Goal: Task Accomplishment & Management: Complete application form

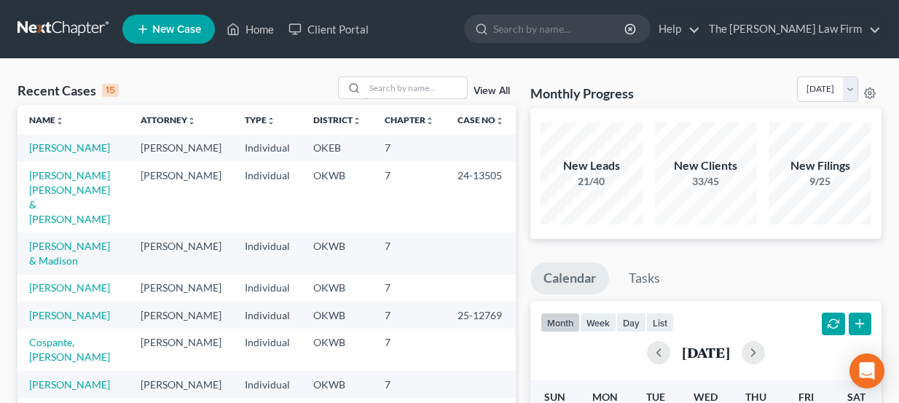
click at [392, 94] on input "search" at bounding box center [416, 87] width 102 height 21
type input "Kevin williams"
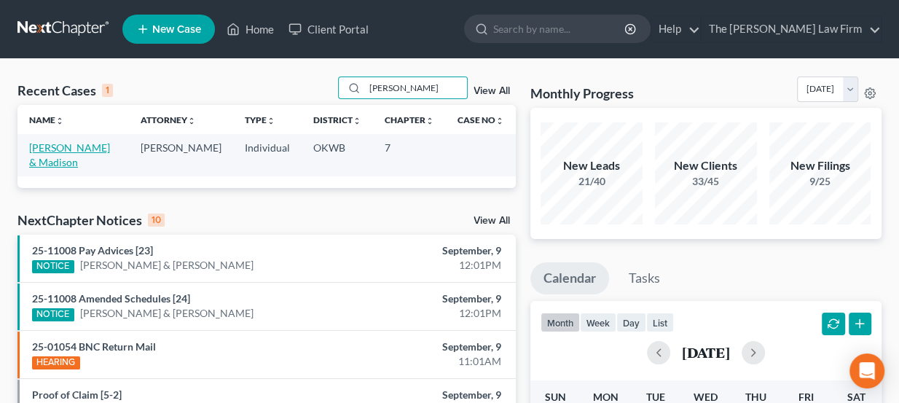
click at [82, 152] on link "[PERSON_NAME] & Madison" at bounding box center [69, 154] width 81 height 27
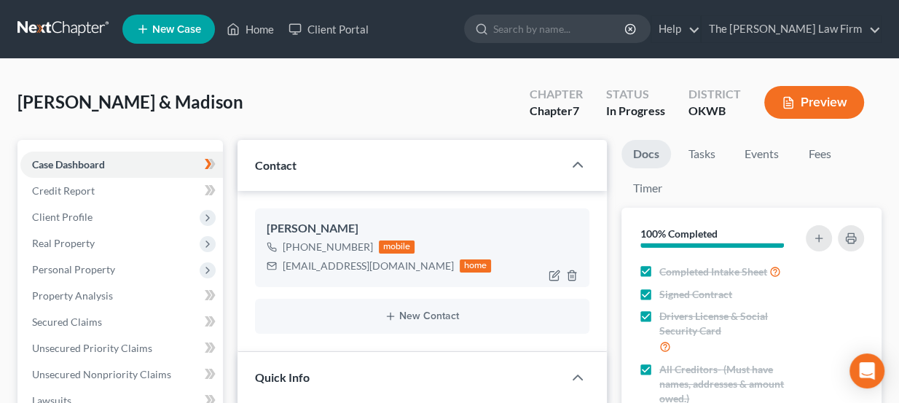
click at [310, 265] on div "kevinwilliams1813@icloud.com" at bounding box center [368, 266] width 171 height 15
click at [310, 264] on div "kevinwilliams1813@icloud.com" at bounding box center [368, 266] width 171 height 15
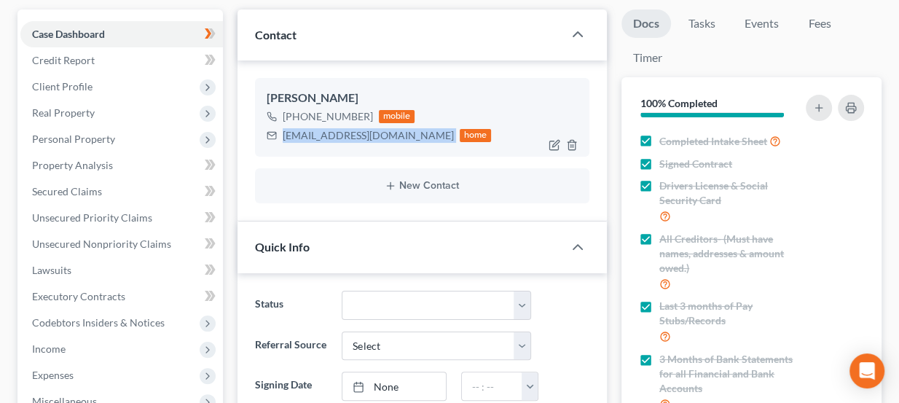
scroll to position [132, 0]
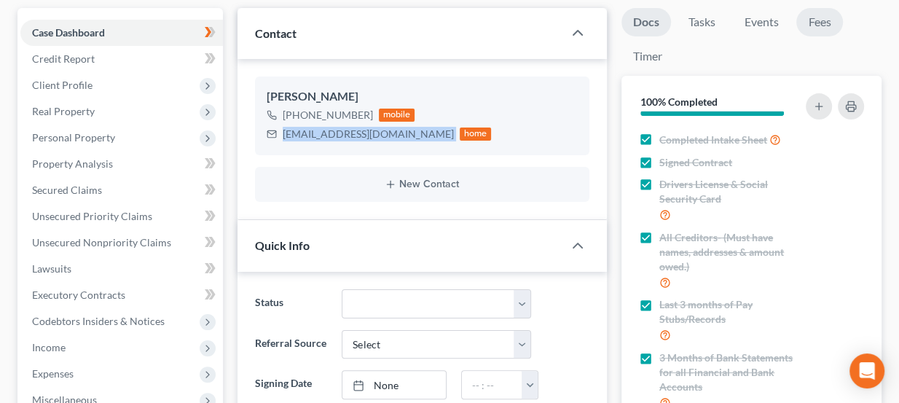
click at [807, 20] on link "Fees" at bounding box center [819, 22] width 47 height 28
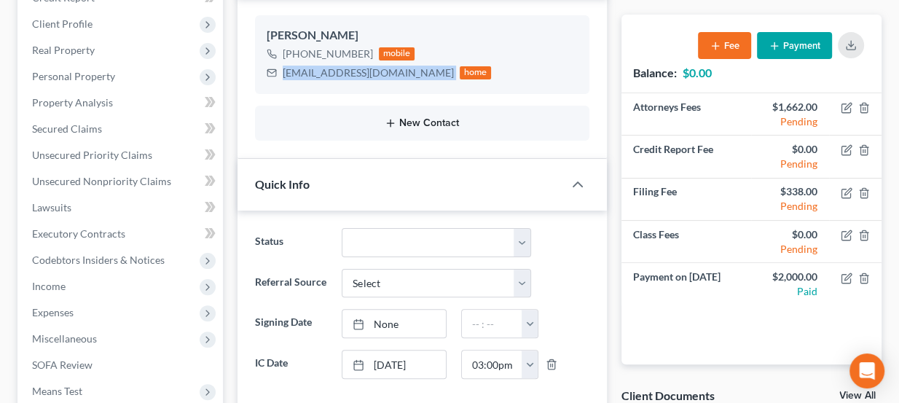
scroll to position [198, 0]
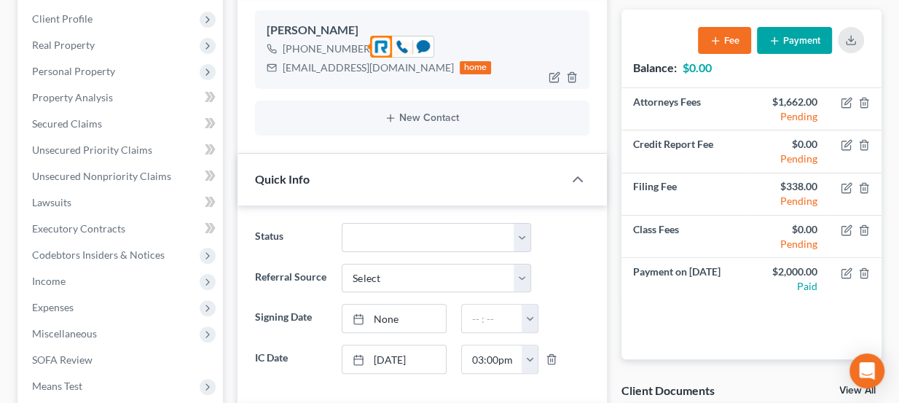
click at [336, 42] on div "+1 (405) 287-7140" at bounding box center [328, 49] width 90 height 15
click at [340, 47] on div "+1 (405) 287-7140" at bounding box center [328, 49] width 90 height 15
click at [403, 44] on icon at bounding box center [402, 46] width 13 height 13
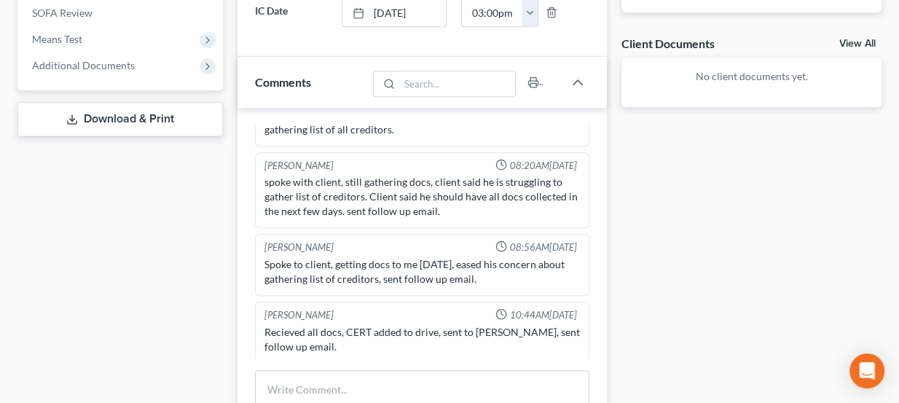
scroll to position [662, 0]
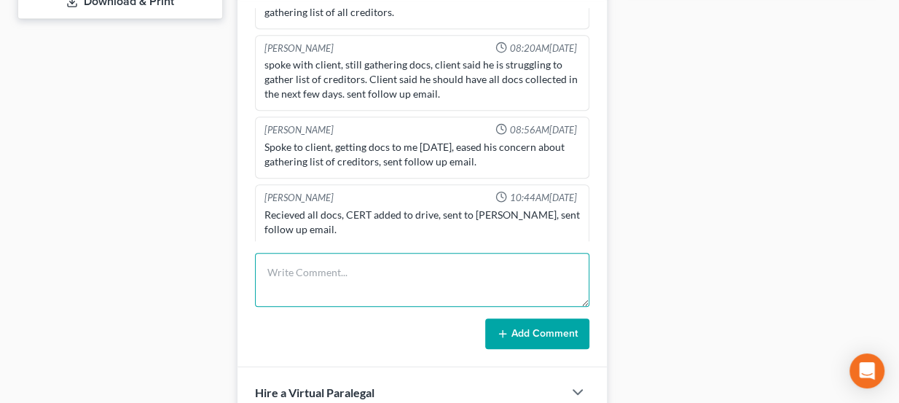
click at [338, 282] on textarea at bounding box center [422, 280] width 335 height 54
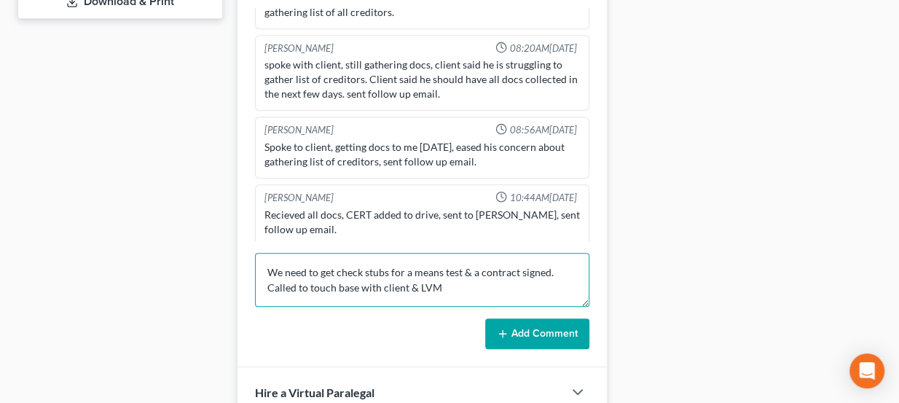
type textarea "We need to get check stubs for a means test & a contract signed. Called to touc…"
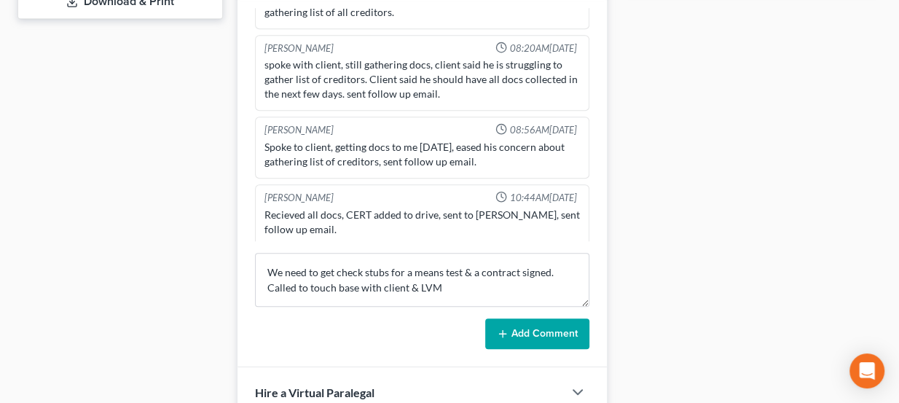
click at [526, 327] on button "Add Comment" at bounding box center [537, 333] width 104 height 31
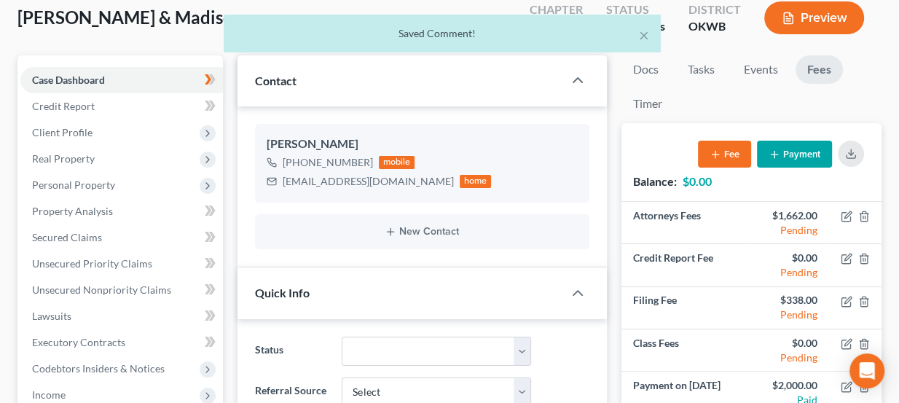
scroll to position [66, 0]
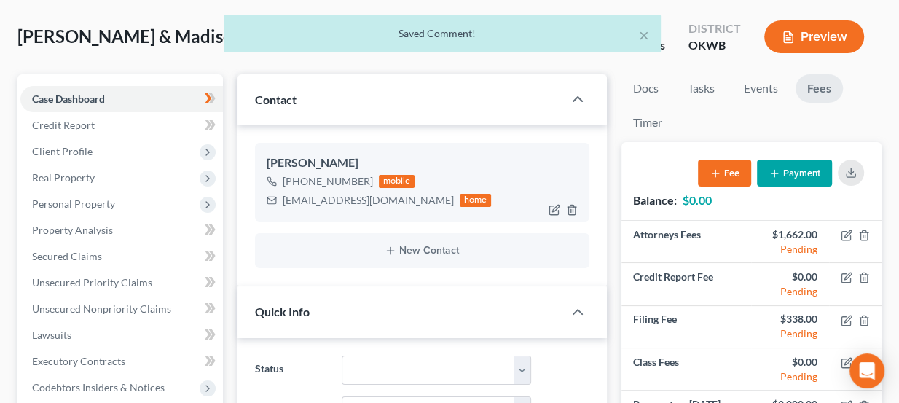
drag, startPoint x: 300, startPoint y: 157, endPoint x: 350, endPoint y: 157, distance: 50.3
click at [350, 157] on div "Kevin Williams" at bounding box center [423, 162] width 312 height 17
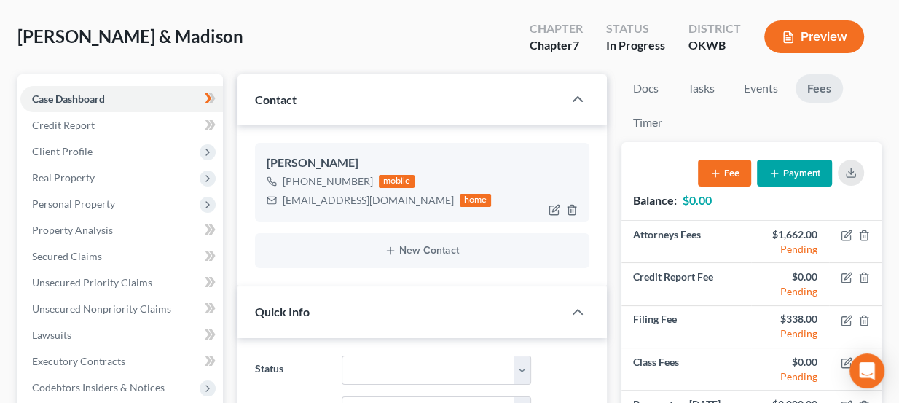
click at [350, 157] on div "Kevin Williams" at bounding box center [423, 162] width 312 height 17
drag, startPoint x: 232, startPoint y: 37, endPoint x: 28, endPoint y: 35, distance: 204.8
click at [28, 35] on div "Williams, Kevin & Madison Upgraded Chapter Chapter 7 Status In Progress Distric…" at bounding box center [449, 42] width 864 height 63
click at [28, 36] on span "[PERSON_NAME] & Madison" at bounding box center [130, 36] width 226 height 21
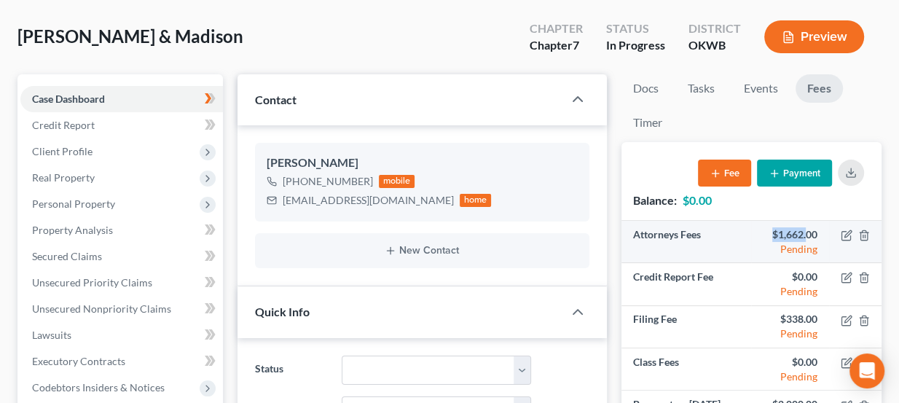
drag, startPoint x: 772, startPoint y: 227, endPoint x: 807, endPoint y: 235, distance: 36.4
click at [807, 235] on div "$1,662.00" at bounding box center [790, 234] width 55 height 15
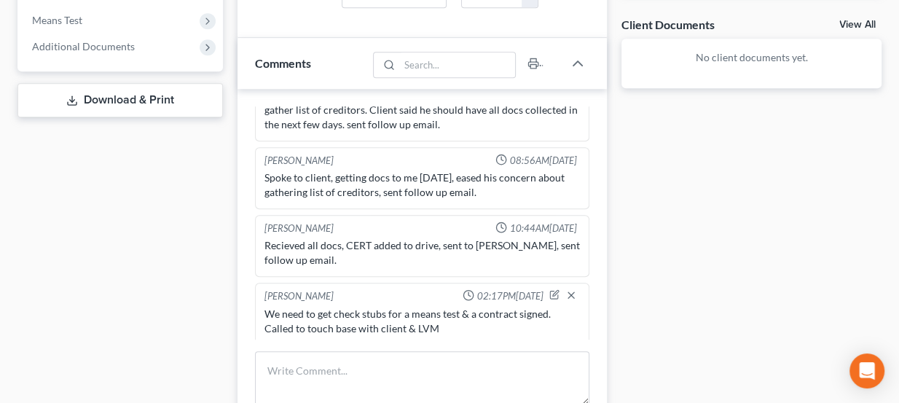
scroll to position [729, 0]
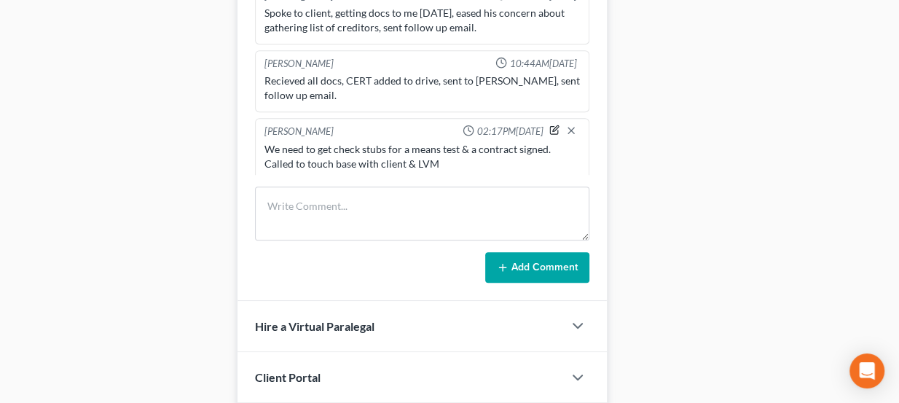
click at [549, 125] on icon "button" at bounding box center [554, 130] width 10 height 10
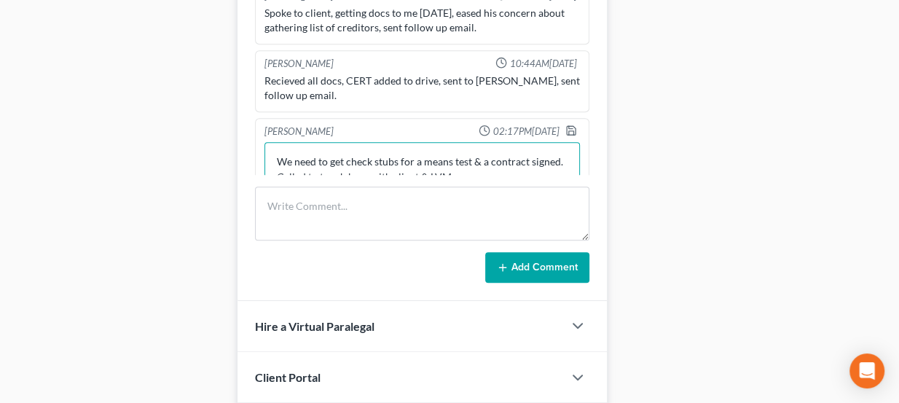
drag, startPoint x: 491, startPoint y: 166, endPoint x: 449, endPoint y: 166, distance: 42.3
click at [449, 166] on textarea "We need to get check stubs for a means test & a contract signed. Called to touc…" at bounding box center [422, 169] width 316 height 54
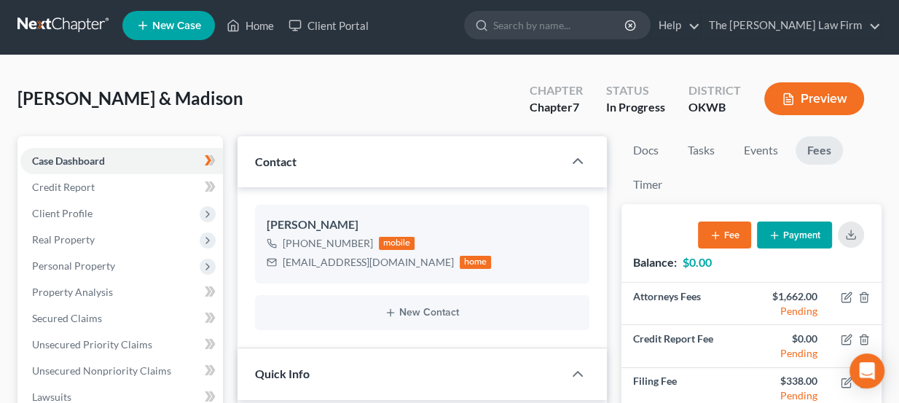
scroll to position [0, 0]
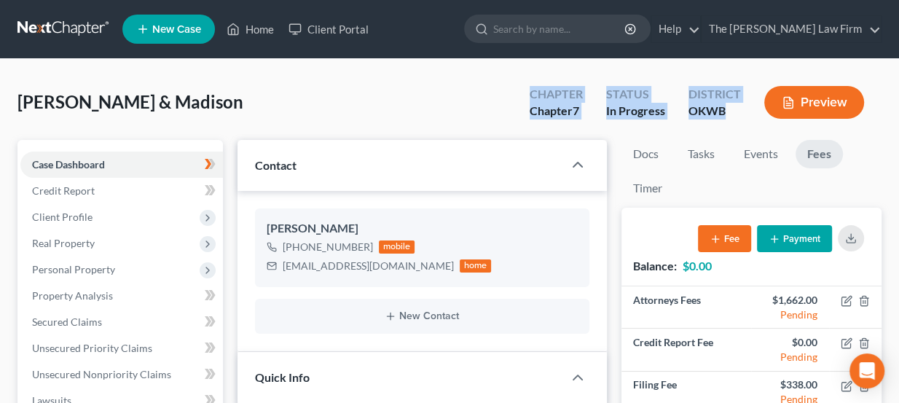
drag, startPoint x: 530, startPoint y: 93, endPoint x: 737, endPoint y: 118, distance: 209.1
click at [737, 118] on div "Chapter Chapter 7 Status In Progress District OKWB Preview" at bounding box center [700, 103] width 364 height 43
click at [737, 118] on div "OKWB" at bounding box center [715, 111] width 52 height 17
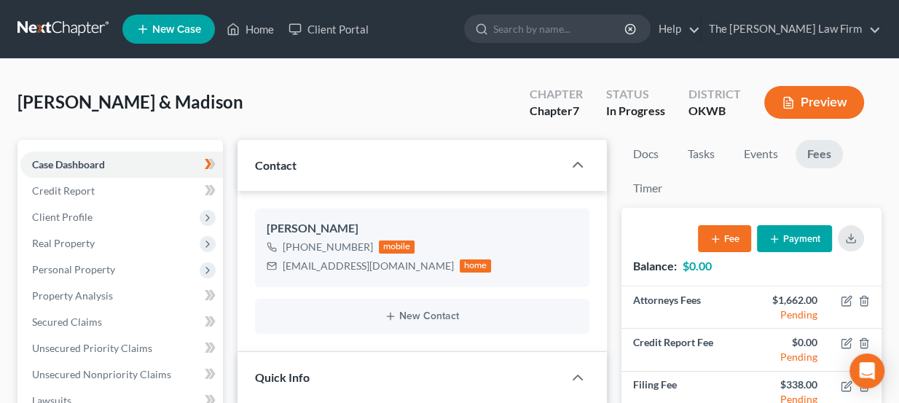
drag, startPoint x: 225, startPoint y: 98, endPoint x: 164, endPoint y: 105, distance: 61.6
click at [164, 105] on span "[PERSON_NAME] & Madison" at bounding box center [130, 101] width 226 height 21
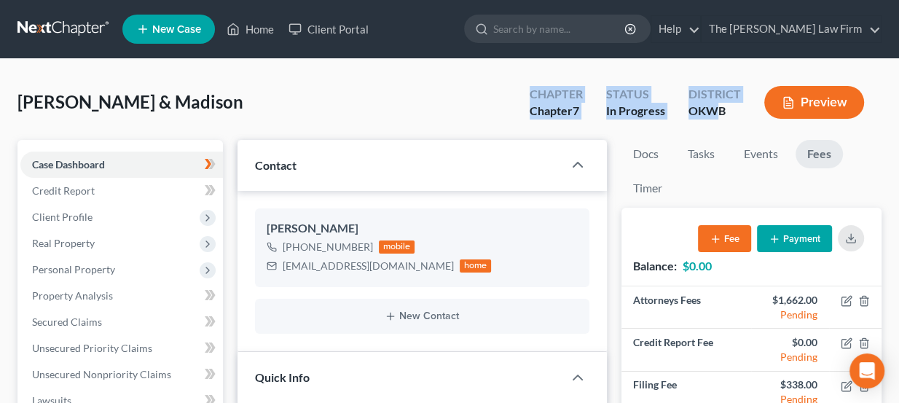
drag, startPoint x: 532, startPoint y: 96, endPoint x: 721, endPoint y: 118, distance: 190.7
click at [721, 118] on div "Chapter Chapter 7 Status In Progress District OKWB Preview" at bounding box center [700, 103] width 364 height 43
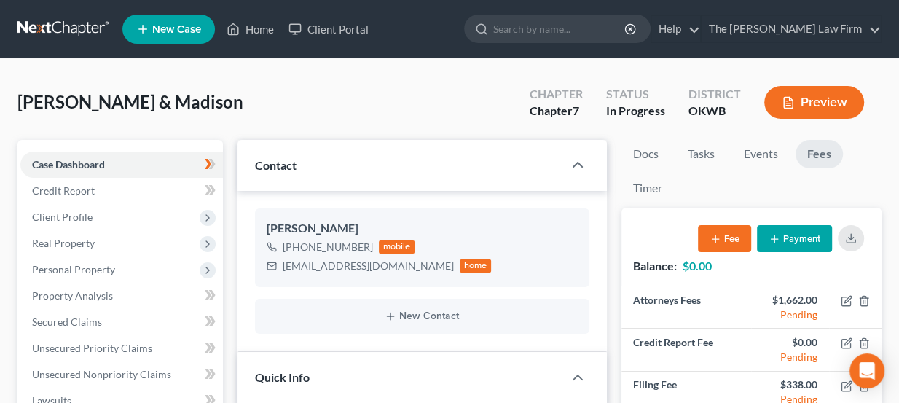
click at [726, 114] on div "OKWB" at bounding box center [715, 111] width 52 height 17
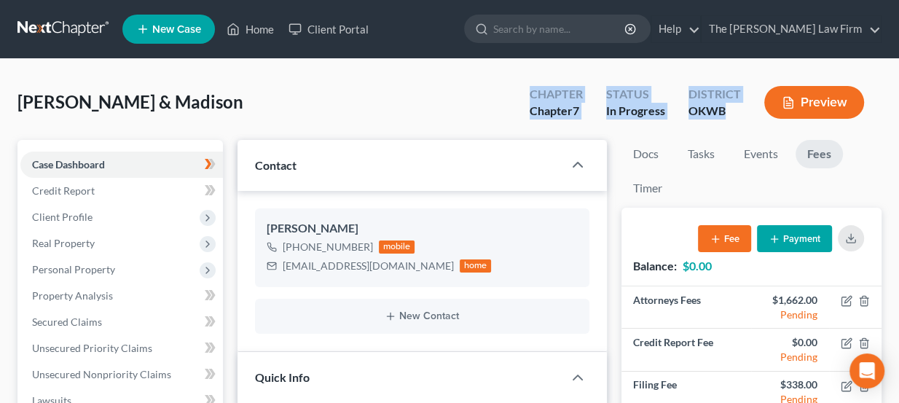
drag, startPoint x: 729, startPoint y: 111, endPoint x: 515, endPoint y: 95, distance: 214.1
click at [515, 95] on div "Chapter Chapter 7 Status In Progress District OKWB Preview" at bounding box center [696, 103] width 369 height 52
drag, startPoint x: 528, startPoint y: 93, endPoint x: 727, endPoint y: 116, distance: 200.9
click at [727, 116] on div "Chapter Chapter 7 Status In Progress District OKWB Preview" at bounding box center [700, 103] width 364 height 43
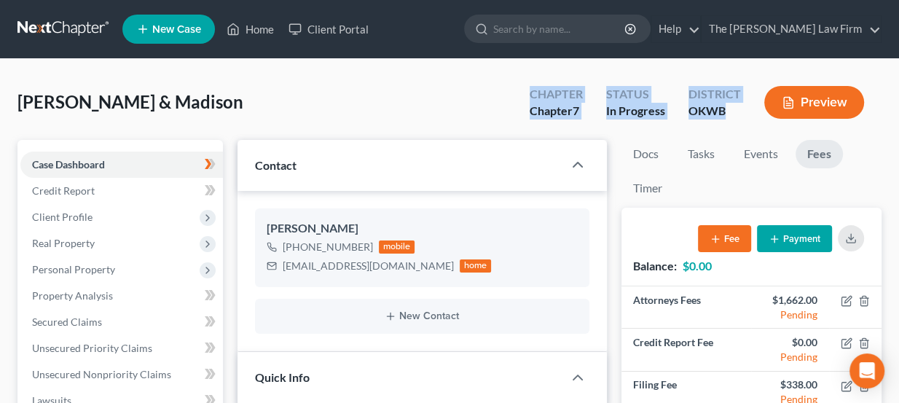
click at [727, 116] on div "OKWB" at bounding box center [715, 111] width 52 height 17
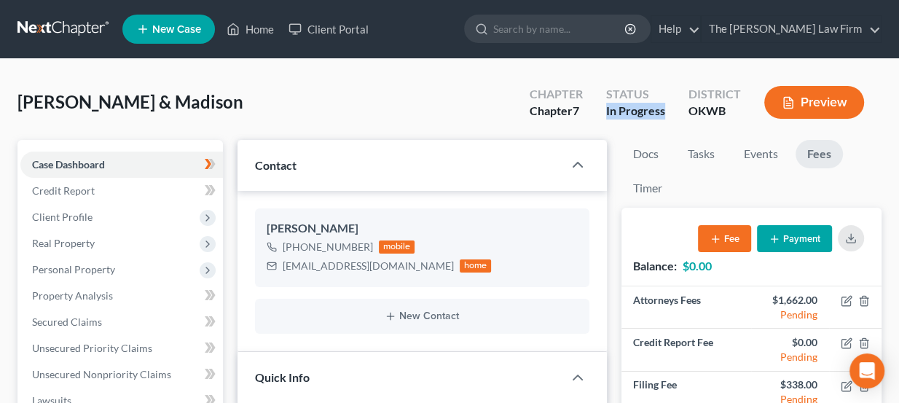
drag, startPoint x: 604, startPoint y: 111, endPoint x: 675, endPoint y: 114, distance: 71.5
click at [675, 114] on div "Status In Progress" at bounding box center [636, 103] width 82 height 43
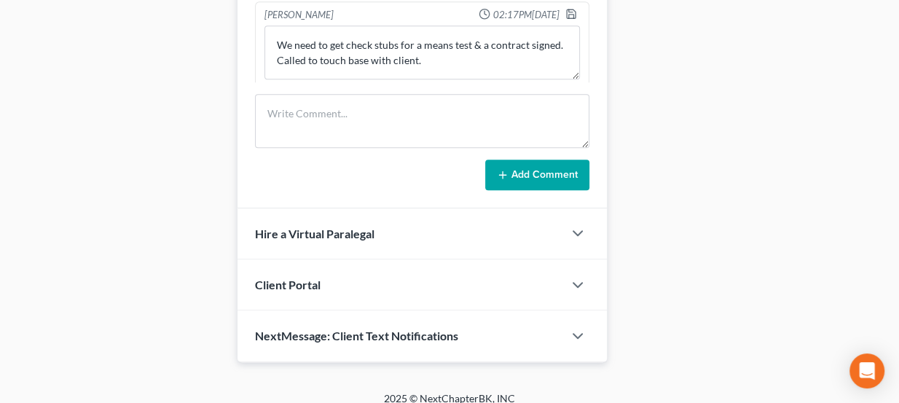
scroll to position [829, 0]
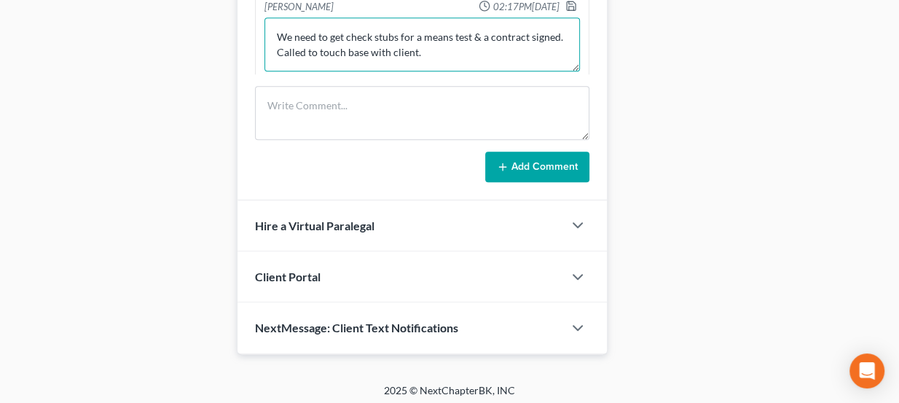
click at [468, 38] on textarea "We need to get check stubs for a means test & a contract signed. Called to touc…" at bounding box center [422, 44] width 316 height 54
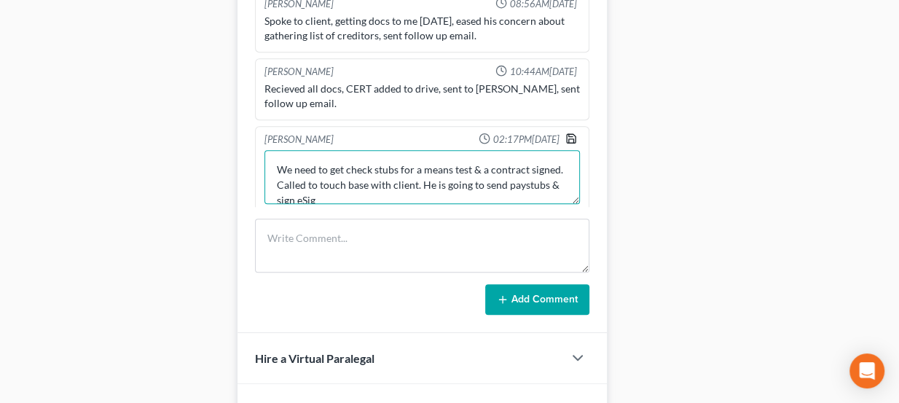
type textarea "We need to get check stubs for a means test & a contract signed. Called to touc…"
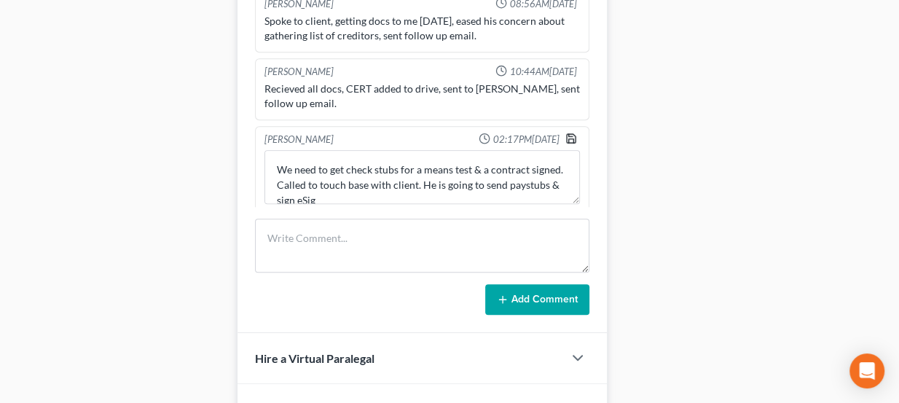
click at [569, 134] on polyline "button" at bounding box center [571, 135] width 4 height 2
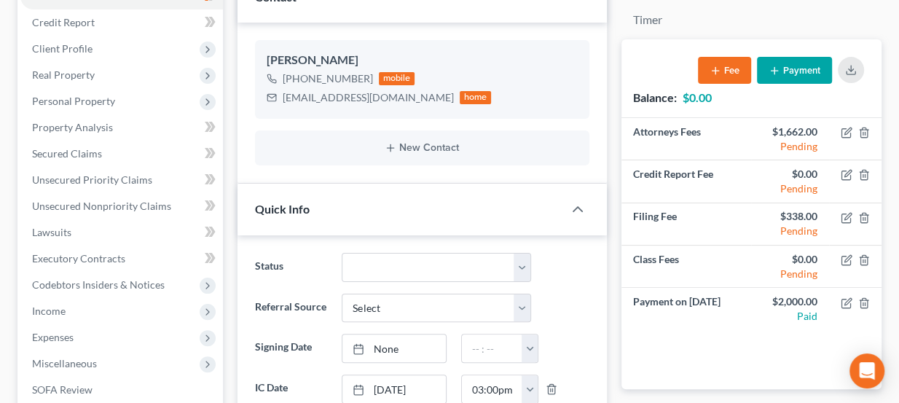
scroll to position [167, 0]
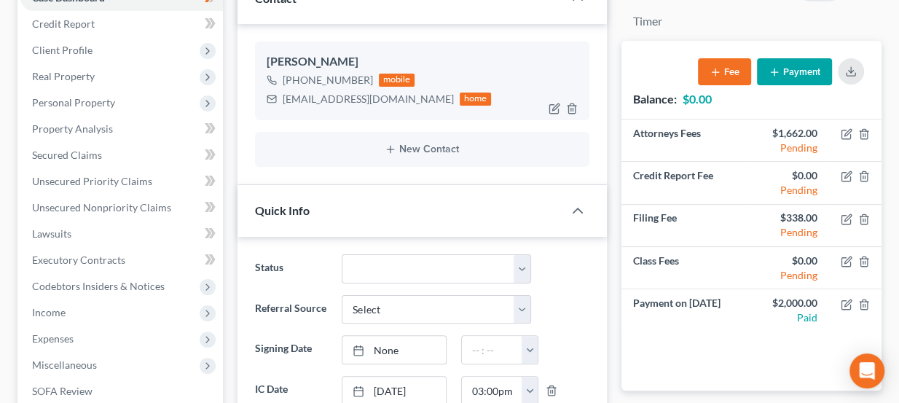
click at [344, 92] on div "kevinwilliams1813@icloud.com" at bounding box center [368, 99] width 171 height 15
copy div "kevinwilliams1813@icloud.com"
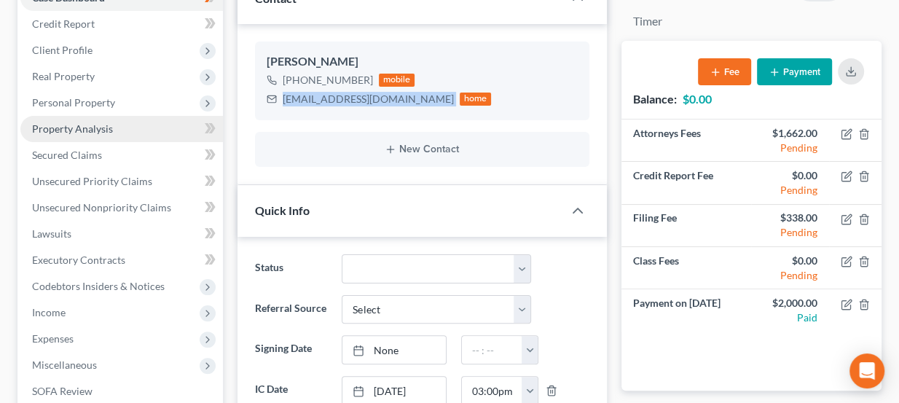
scroll to position [0, 0]
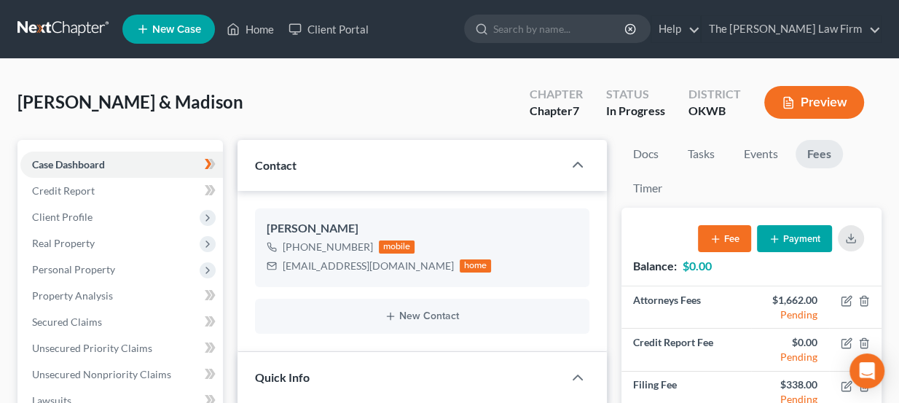
click at [124, 99] on span "[PERSON_NAME] & Madison" at bounding box center [130, 101] width 226 height 21
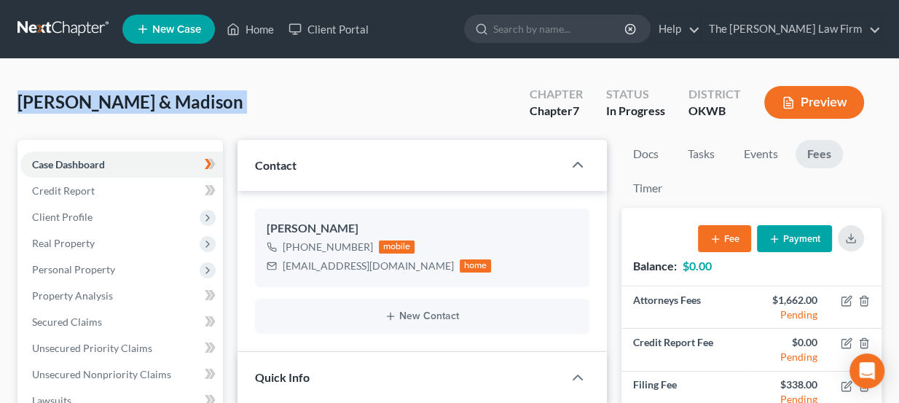
click at [124, 99] on span "[PERSON_NAME] & Madison" at bounding box center [130, 101] width 226 height 21
copy div "Williams, Kevin & Madison Upgraded"
click at [59, 24] on link at bounding box center [63, 29] width 93 height 26
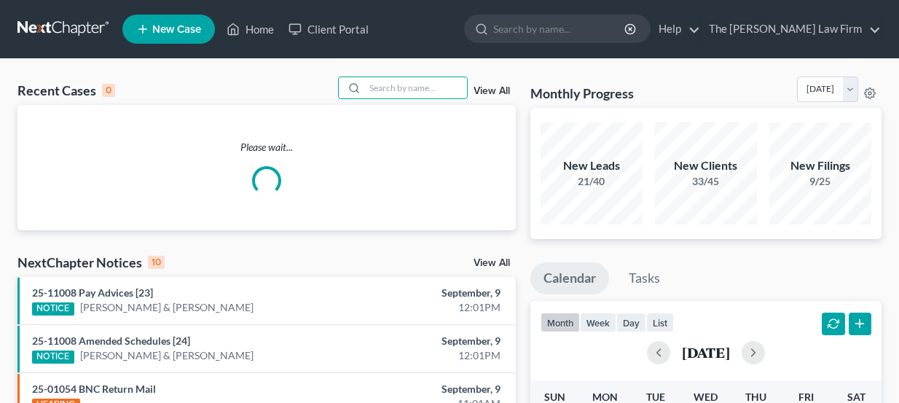
click at [419, 87] on input "search" at bounding box center [416, 87] width 102 height 21
click at [390, 90] on input "search" at bounding box center [416, 87] width 102 height 21
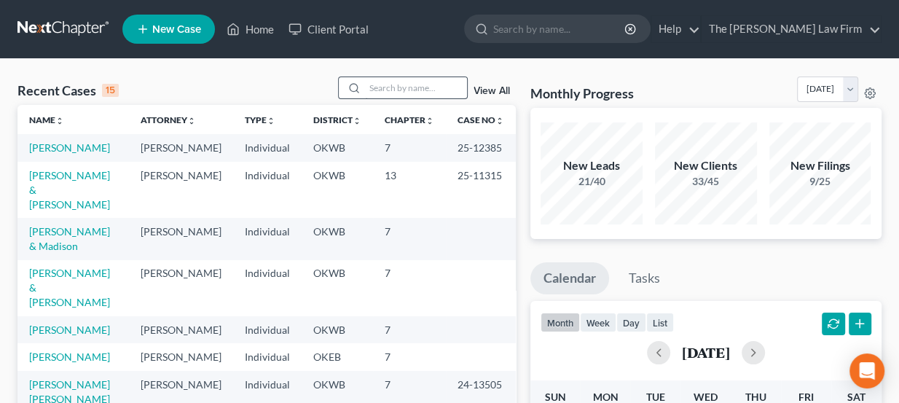
type input "S"
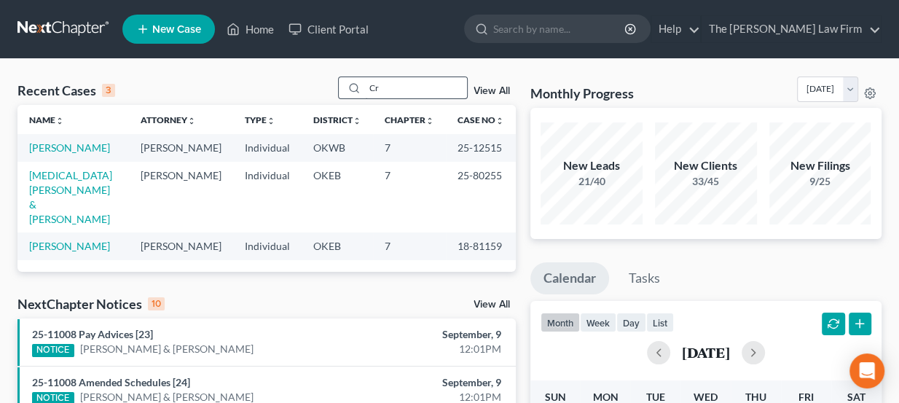
type input "C"
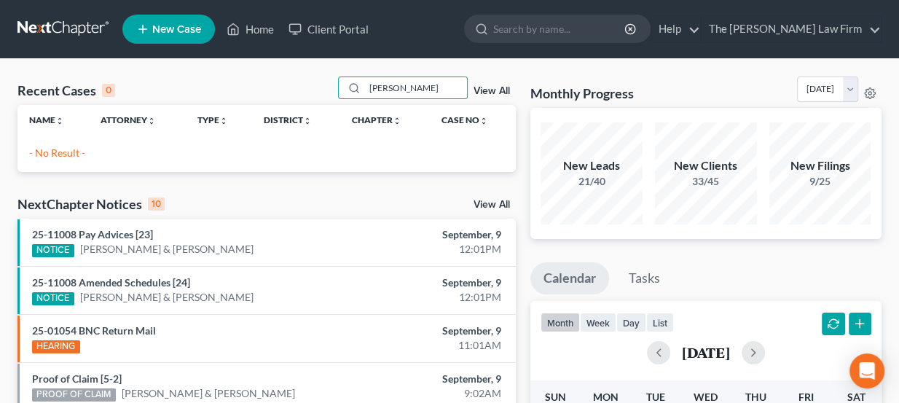
type input "Krystal stone"
click at [151, 26] on link "New Case" at bounding box center [168, 29] width 93 height 29
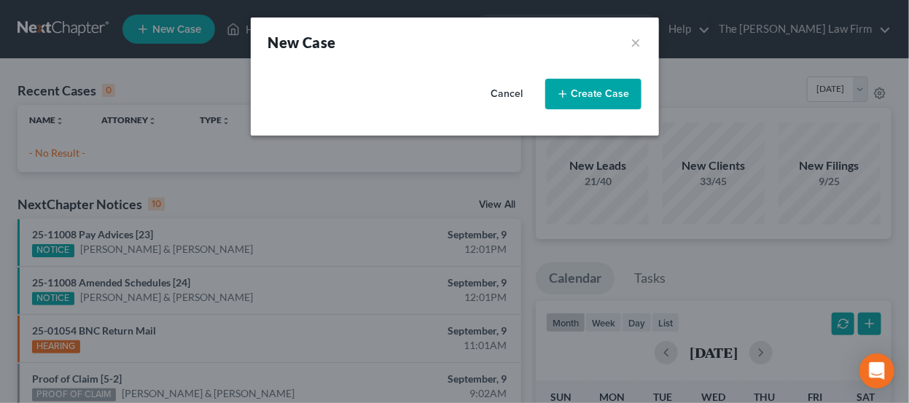
select select "65"
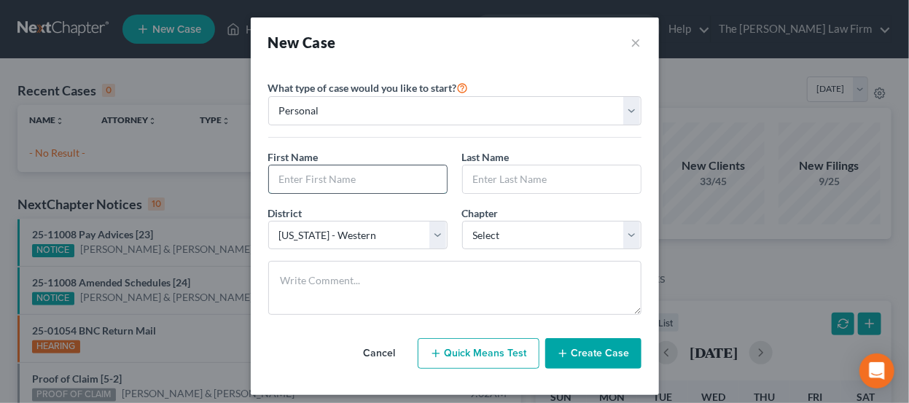
click at [324, 172] on input "text" at bounding box center [358, 179] width 178 height 28
type input "Krystal"
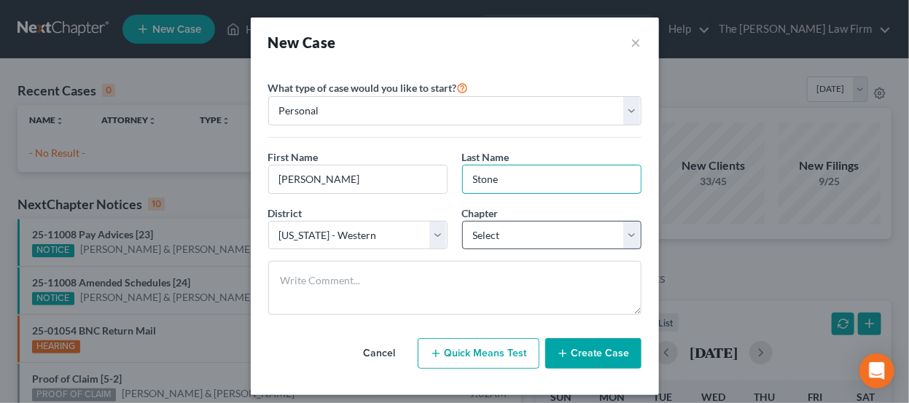
type input "Stone"
click at [517, 238] on select "Select 7 11 12 13" at bounding box center [551, 235] width 179 height 29
select select "0"
click at [462, 221] on select "Select 7 11 12 13" at bounding box center [551, 235] width 179 height 29
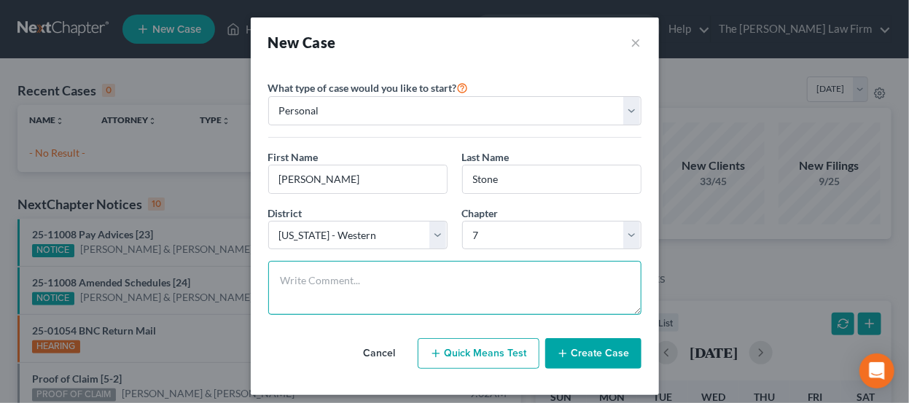
click at [382, 265] on textarea at bounding box center [454, 288] width 373 height 54
type textarea "M"
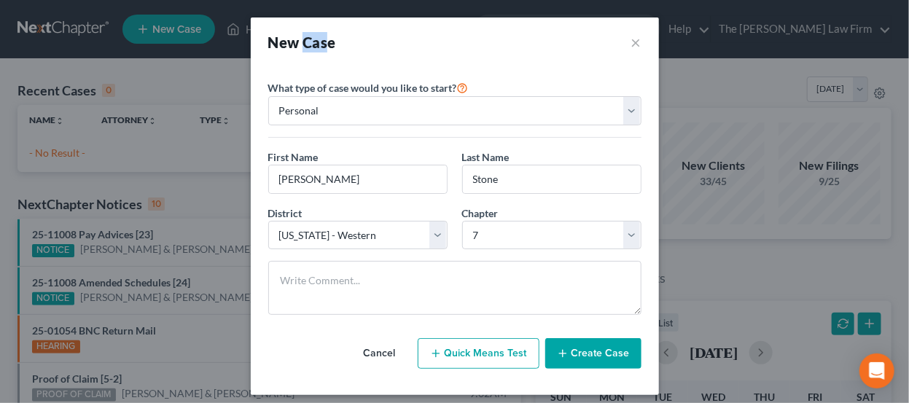
drag, startPoint x: 299, startPoint y: 36, endPoint x: 324, endPoint y: 42, distance: 24.6
click at [324, 42] on strong "New Case" at bounding box center [302, 42] width 68 height 17
drag, startPoint x: 330, startPoint y: 42, endPoint x: 299, endPoint y: 44, distance: 30.7
click at [299, 44] on div "New Case ×" at bounding box center [454, 42] width 373 height 20
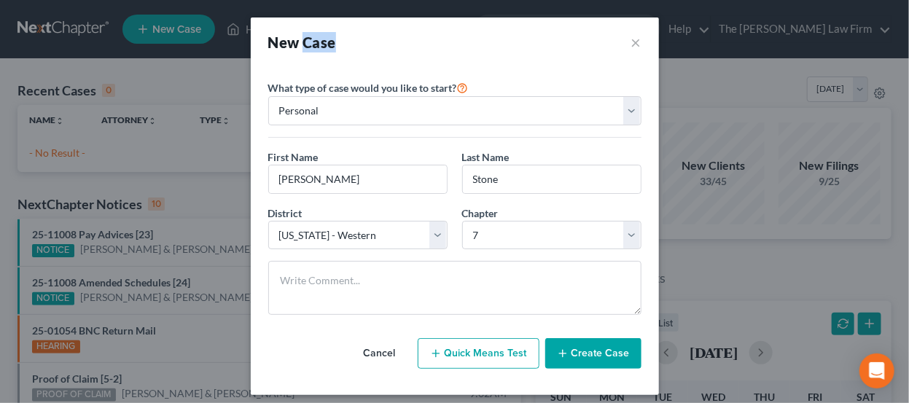
click at [299, 44] on strong "New Case" at bounding box center [302, 42] width 68 height 17
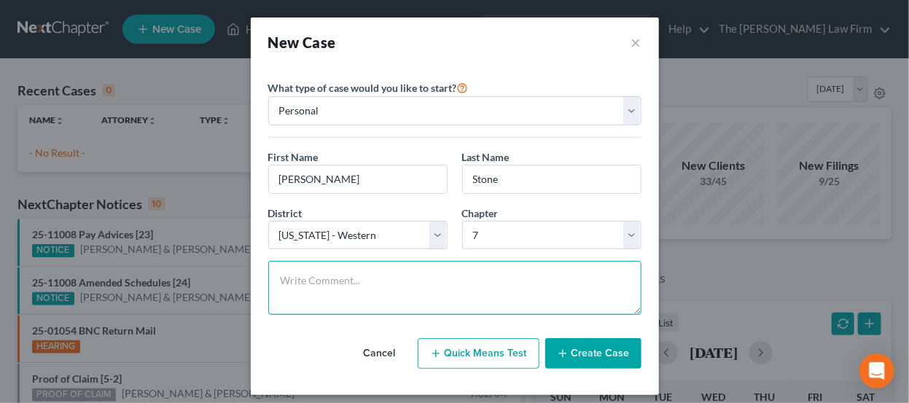
click at [471, 275] on textarea at bounding box center [454, 288] width 373 height 54
click at [411, 279] on textarea at bounding box center [454, 288] width 373 height 54
type textarea "Ch & district conf."
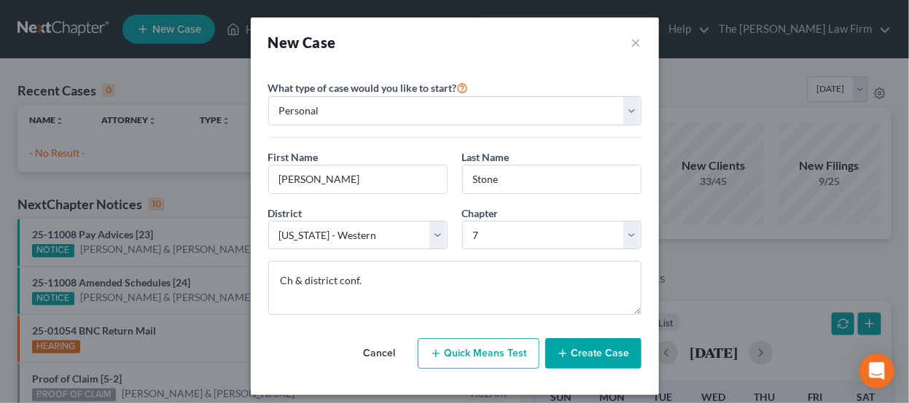
click at [587, 345] on button "Create Case" at bounding box center [593, 353] width 96 height 31
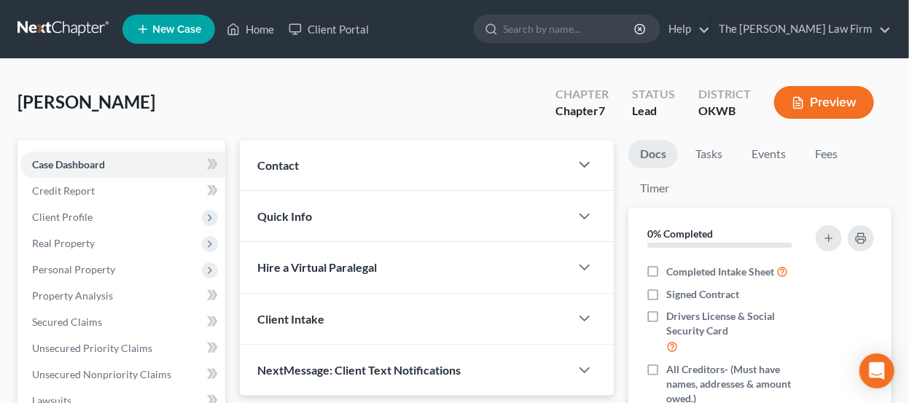
click at [319, 160] on div "Contact" at bounding box center [405, 165] width 330 height 50
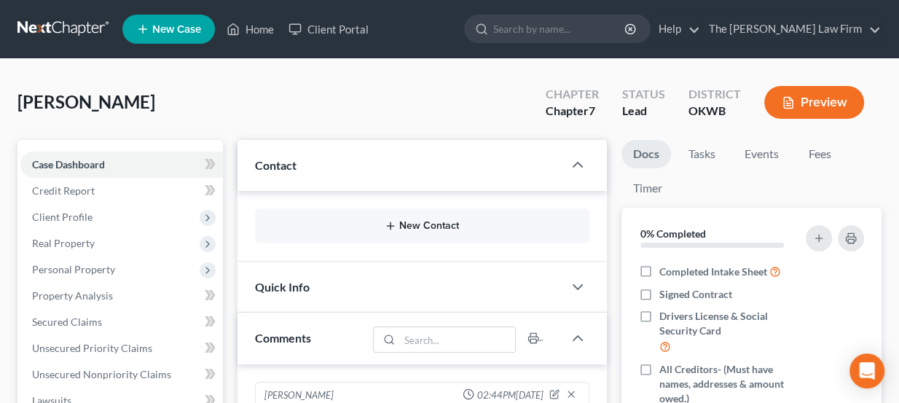
click at [400, 229] on button "New Contact" at bounding box center [423, 226] width 312 height 12
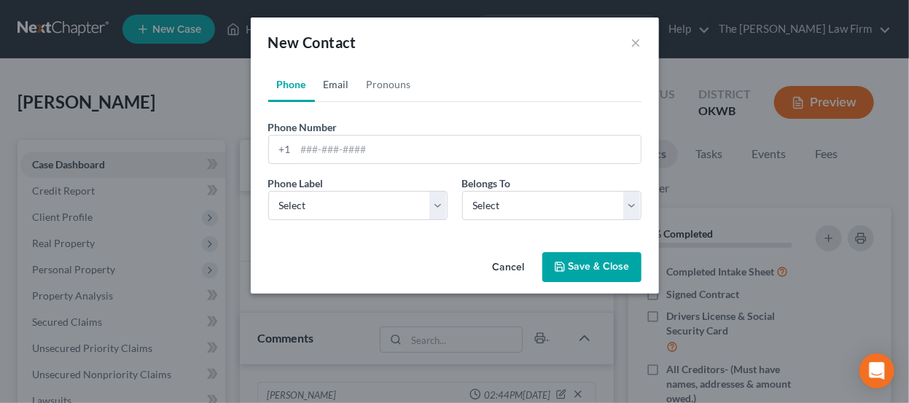
click at [348, 79] on link "Email" at bounding box center [336, 84] width 43 height 35
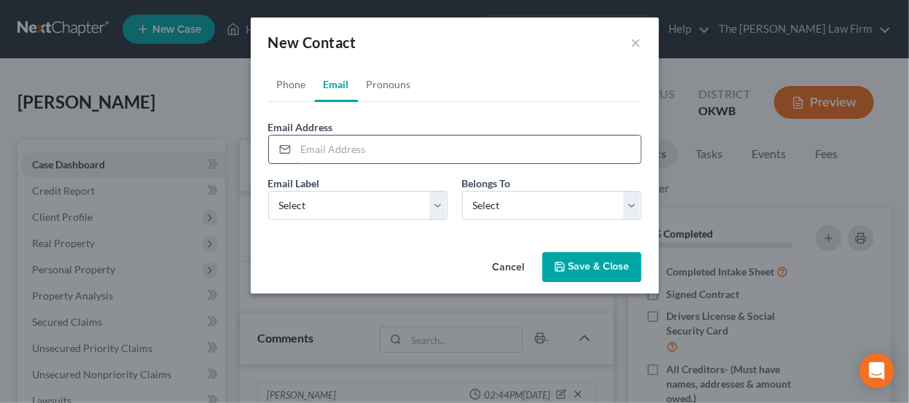
click at [355, 149] on input "email" at bounding box center [468, 150] width 345 height 28
click at [354, 146] on input "email" at bounding box center [468, 150] width 345 height 28
click at [361, 149] on input "email" at bounding box center [468, 150] width 345 height 28
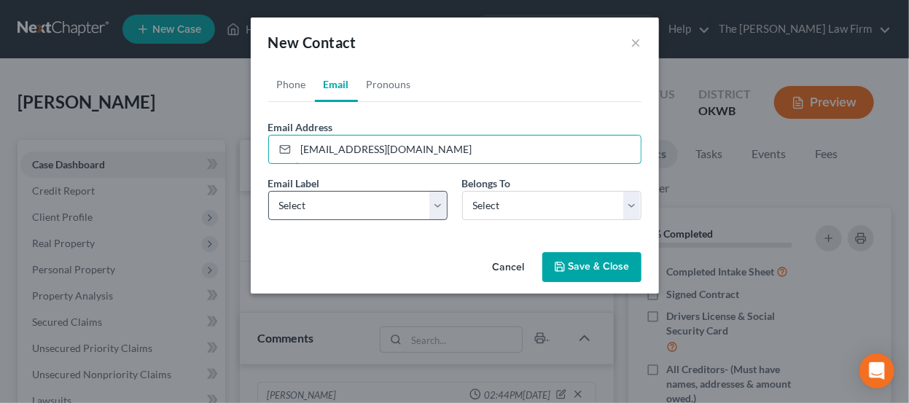
type input "stkrystal8@gmail.com"
drag, startPoint x: 363, startPoint y: 195, endPoint x: 366, endPoint y: 209, distance: 15.0
click at [363, 195] on select "Select Home Work Other" at bounding box center [357, 205] width 179 height 29
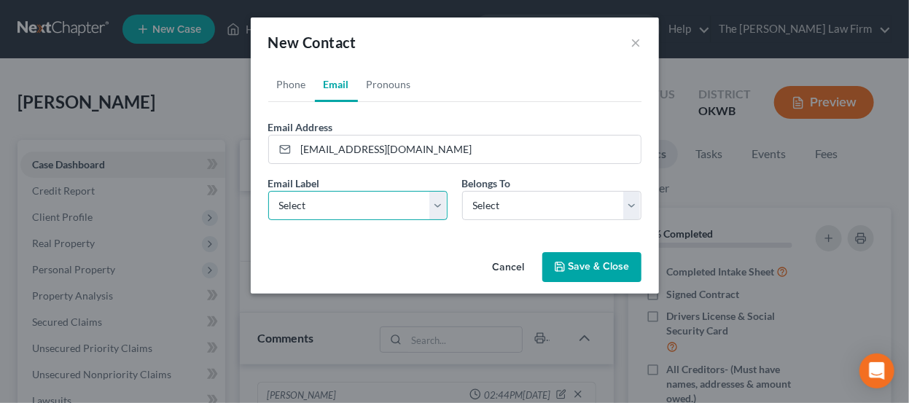
select select "0"
click at [268, 191] on select "Select Home Work Other" at bounding box center [357, 205] width 179 height 29
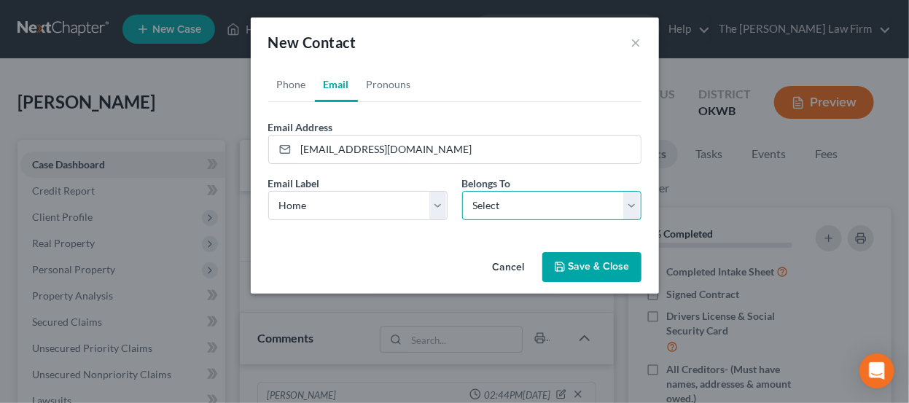
click at [555, 211] on select "Select Client Other" at bounding box center [551, 205] width 179 height 29
select select "0"
click at [462, 191] on select "Select Client Other" at bounding box center [551, 205] width 179 height 29
select select "0"
click at [297, 85] on link "Phone" at bounding box center [291, 84] width 47 height 35
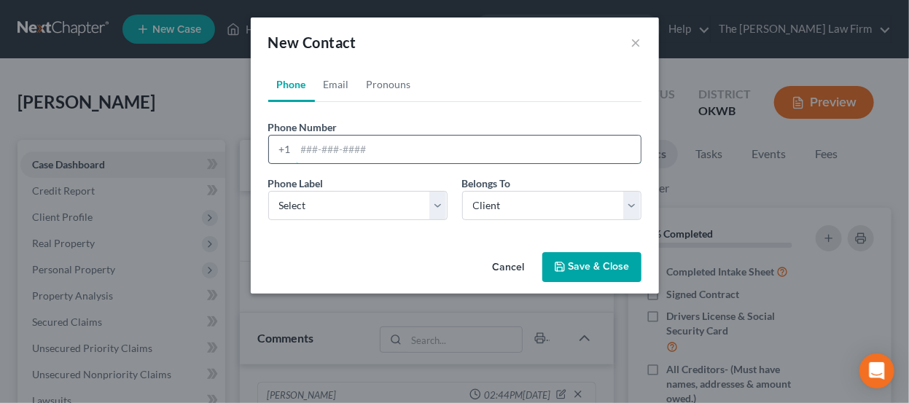
click at [334, 145] on input "tel" at bounding box center [468, 150] width 345 height 28
type input "417-655-8996"
click at [419, 200] on select "Select Mobile Home Work Other" at bounding box center [357, 205] width 179 height 29
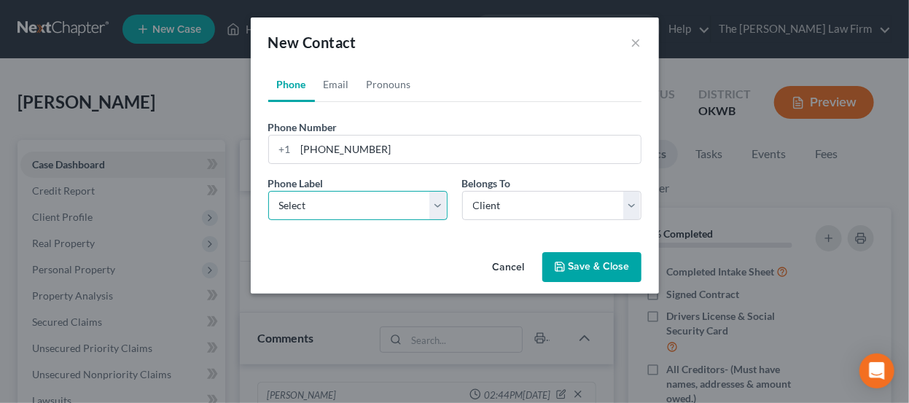
select select "0"
click at [268, 191] on select "Select Mobile Home Work Other" at bounding box center [357, 205] width 179 height 29
click at [568, 256] on button "Save & Close" at bounding box center [591, 267] width 99 height 31
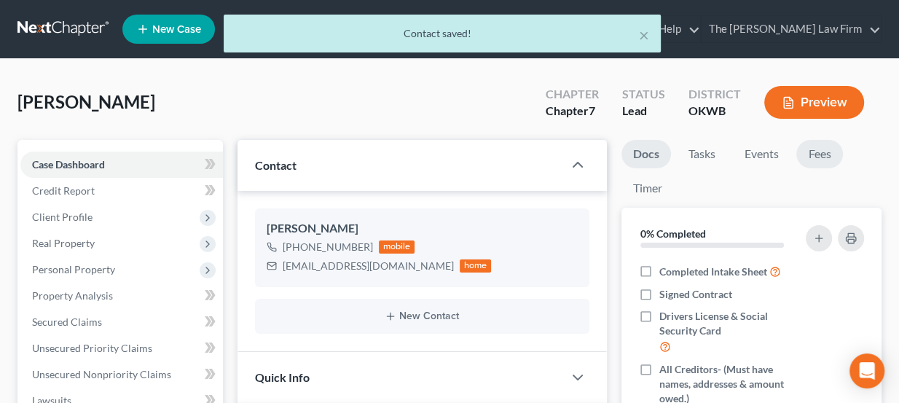
click at [826, 152] on link "Fees" at bounding box center [819, 154] width 47 height 28
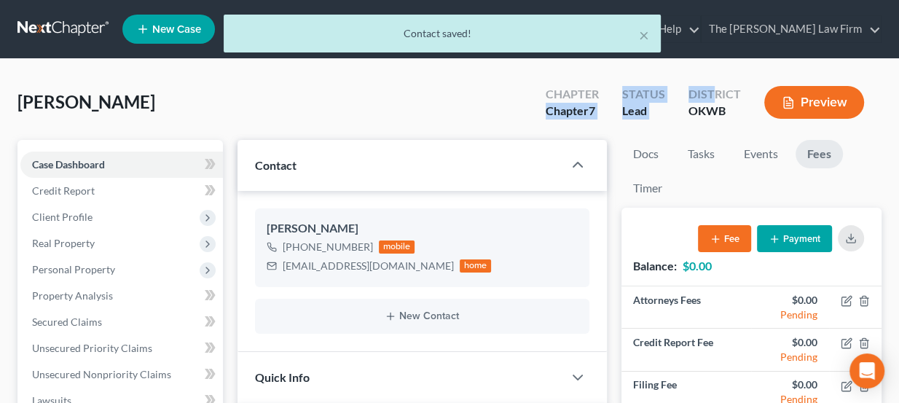
drag, startPoint x: 547, startPoint y: 109, endPoint x: 716, endPoint y: 101, distance: 169.2
click at [716, 101] on div "Chapter Chapter 7 Status Lead District OKWB Preview" at bounding box center [708, 103] width 348 height 43
click at [716, 101] on div "District" at bounding box center [715, 94] width 52 height 17
drag, startPoint x: 729, startPoint y: 111, endPoint x: 544, endPoint y: 98, distance: 185.5
click at [544, 98] on div "Chapter Chapter 7 Status Lead District OKWB Preview" at bounding box center [708, 103] width 348 height 43
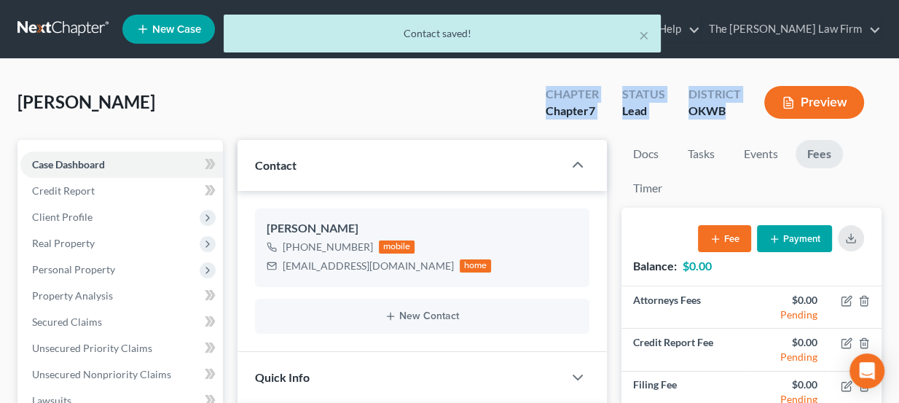
click at [544, 98] on div "Chapter Chapter 7" at bounding box center [572, 103] width 77 height 43
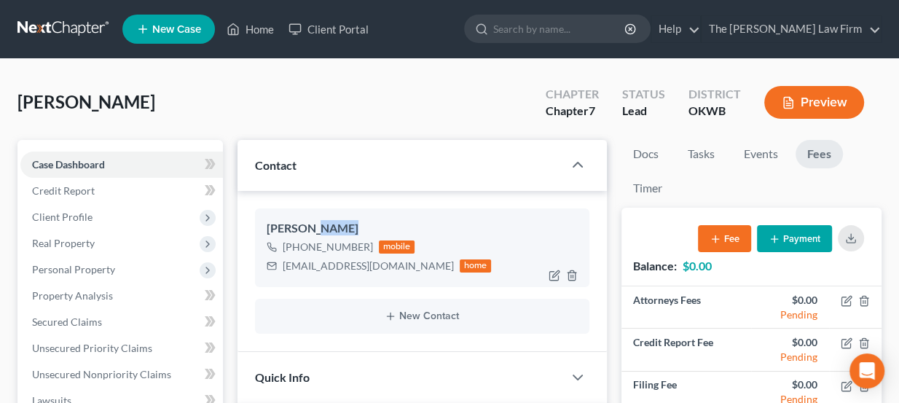
drag, startPoint x: 307, startPoint y: 223, endPoint x: 334, endPoint y: 224, distance: 27.7
click at [334, 224] on div "Krystal Stone" at bounding box center [423, 228] width 312 height 17
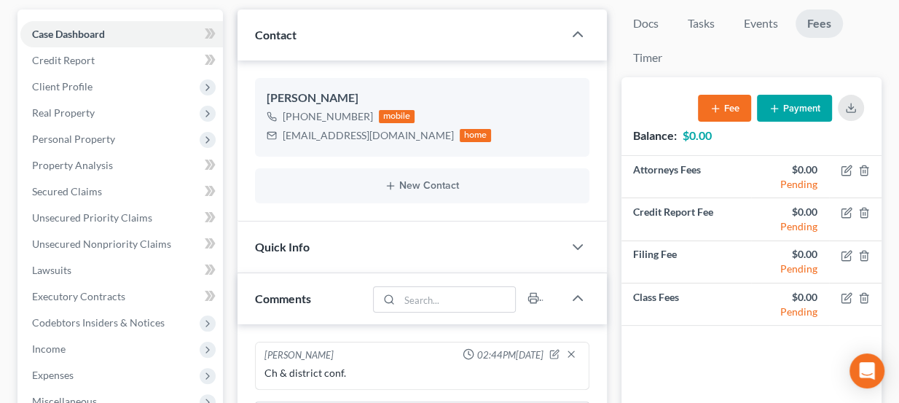
scroll to position [146, 0]
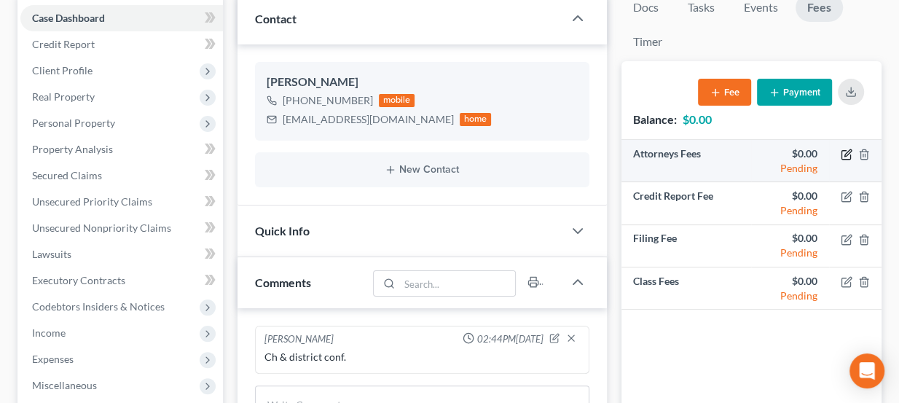
click at [844, 153] on icon "button" at bounding box center [847, 152] width 7 height 7
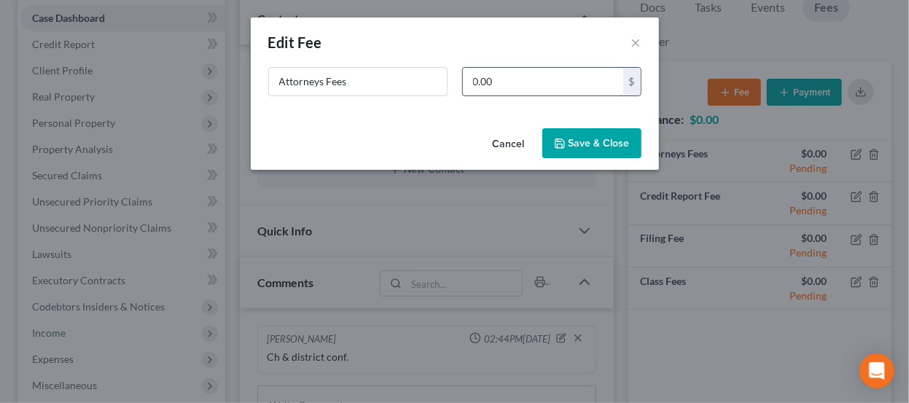
click at [503, 84] on input "0.00" at bounding box center [543, 82] width 160 height 28
drag, startPoint x: 549, startPoint y: 77, endPoint x: 415, endPoint y: 96, distance: 134.8
click at [415, 95] on div "Attorneys Fees 1,800 $" at bounding box center [455, 87] width 388 height 41
type input "1"
click at [637, 38] on button "×" at bounding box center [636, 42] width 10 height 17
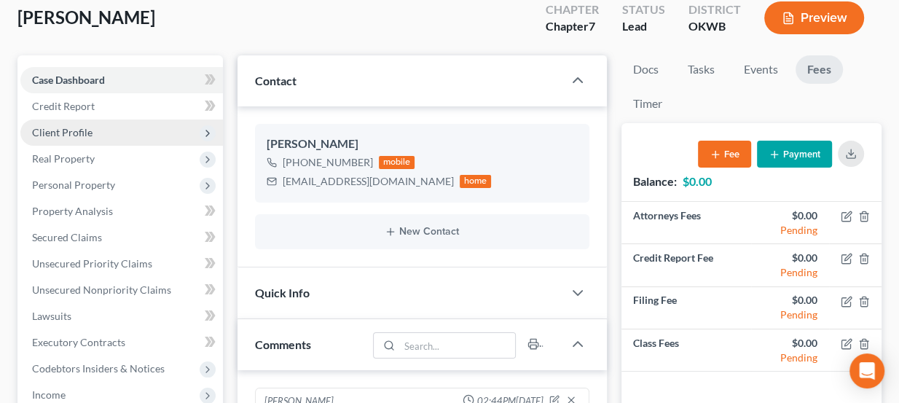
scroll to position [81, 0]
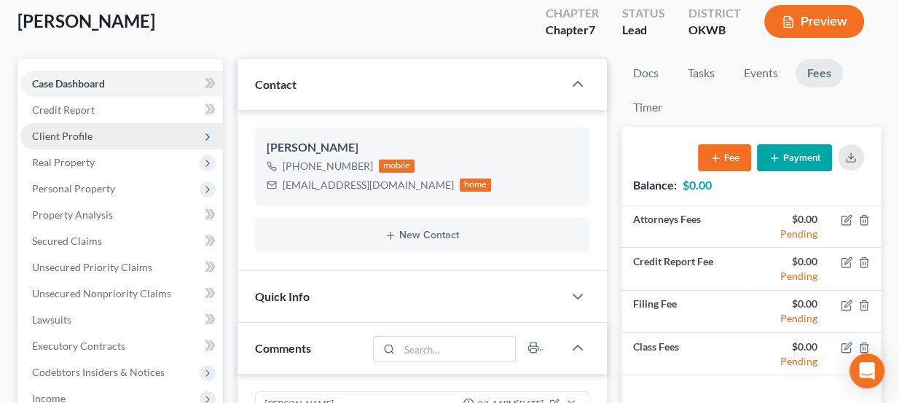
click at [95, 130] on span "Client Profile" at bounding box center [121, 136] width 203 height 26
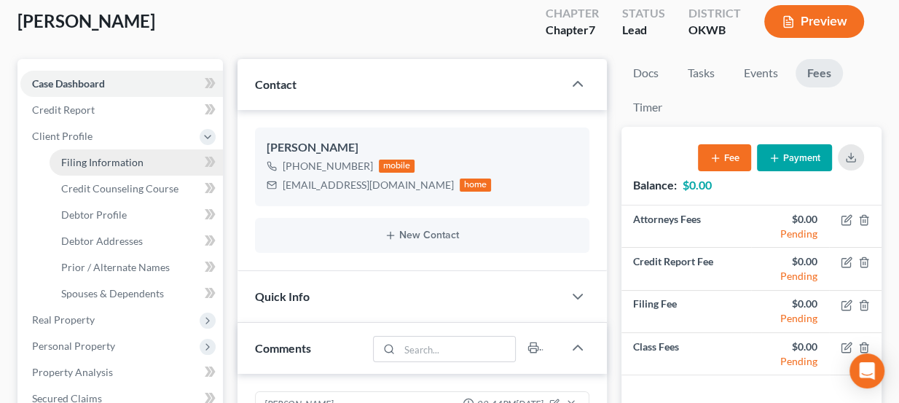
click at [107, 158] on span "Filing Information" at bounding box center [102, 162] width 82 height 12
select select "1"
select select "0"
select select "65"
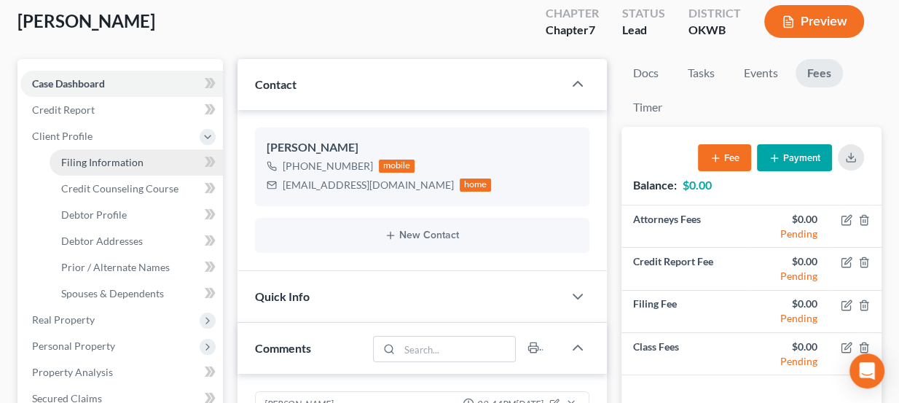
select select "37"
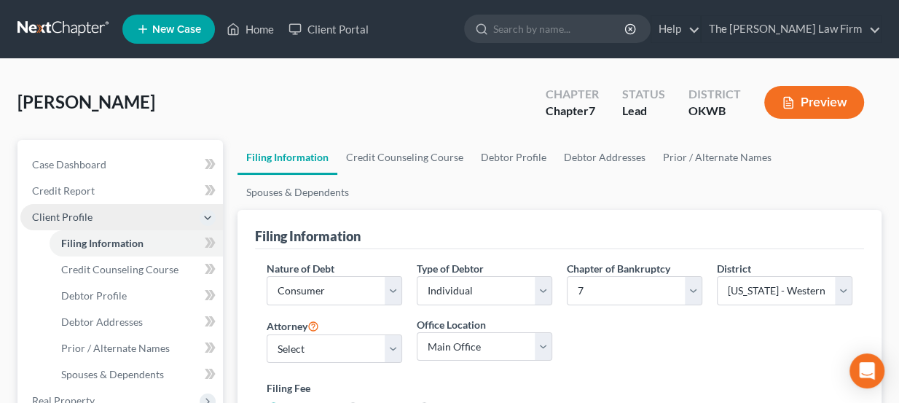
click at [78, 215] on span "Client Profile" at bounding box center [62, 217] width 60 height 12
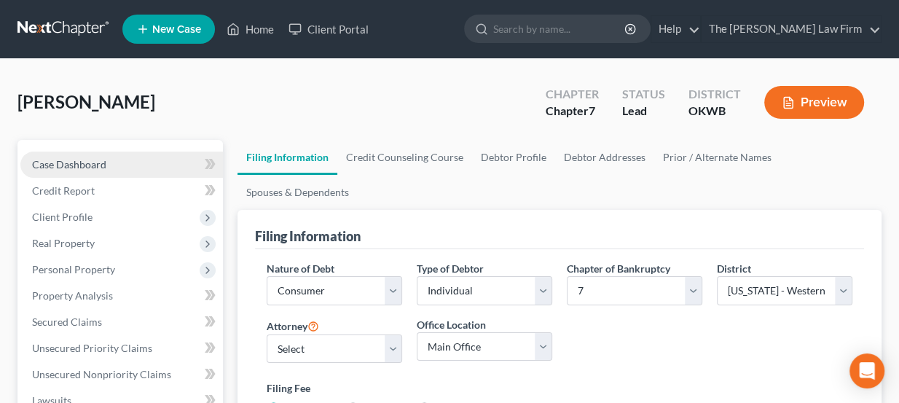
click at [91, 173] on link "Case Dashboard" at bounding box center [121, 165] width 203 height 26
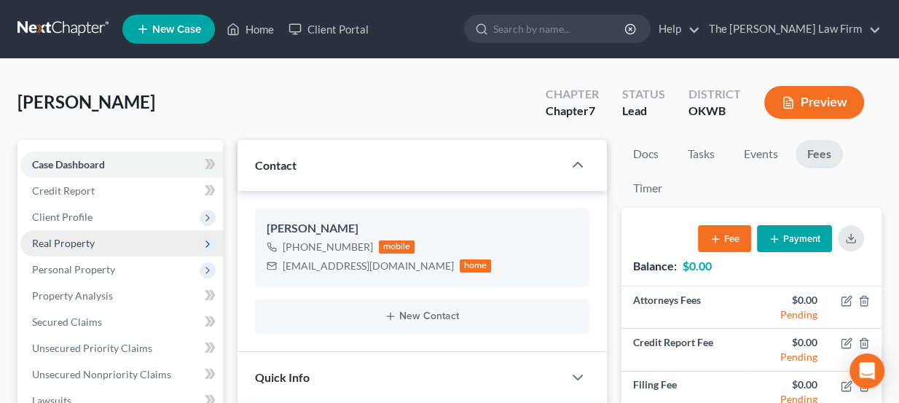
scroll to position [66, 0]
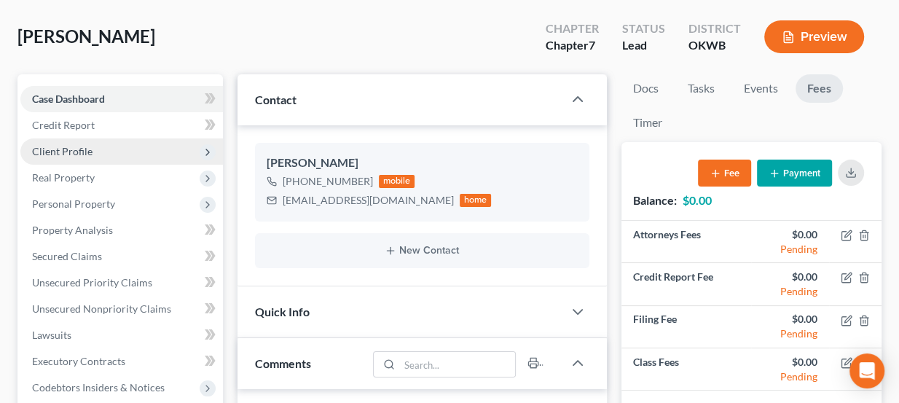
click at [101, 147] on span "Client Profile" at bounding box center [121, 151] width 203 height 26
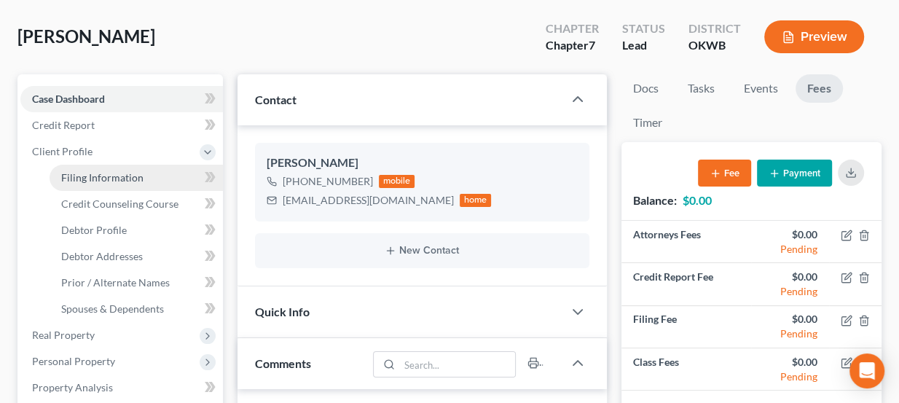
click at [122, 182] on link "Filing Information" at bounding box center [136, 178] width 173 height 26
select select "1"
select select "0"
select select "65"
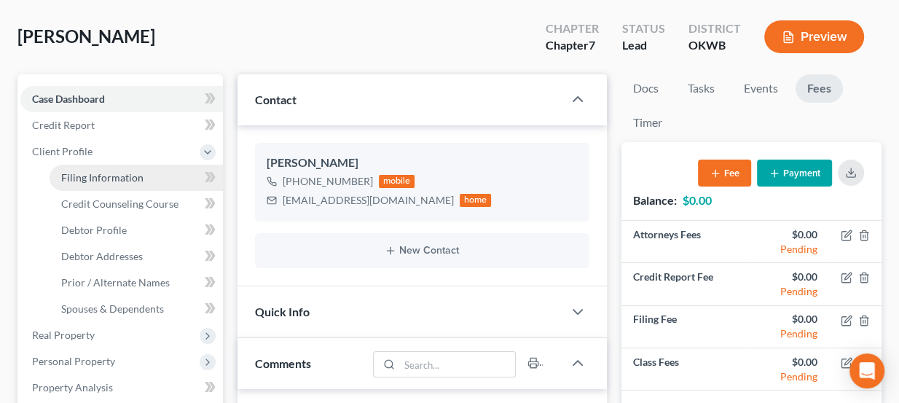
select select "0"
select select "37"
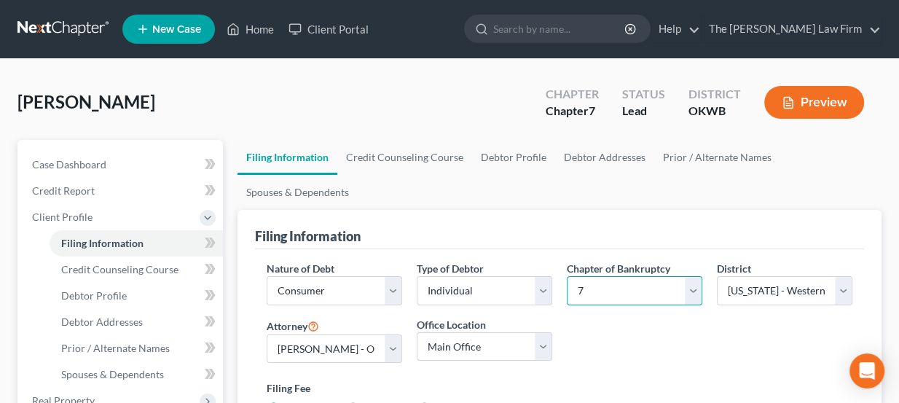
click at [634, 283] on select "Select 7 11 12 13" at bounding box center [635, 290] width 136 height 29
select select "3"
click at [567, 276] on select "Select 7 11 12 13" at bounding box center [635, 290] width 136 height 29
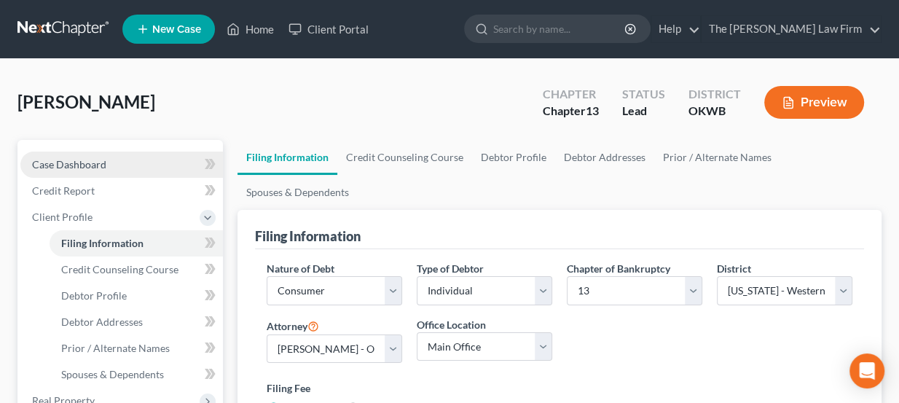
click at [78, 158] on span "Case Dashboard" at bounding box center [69, 164] width 74 height 12
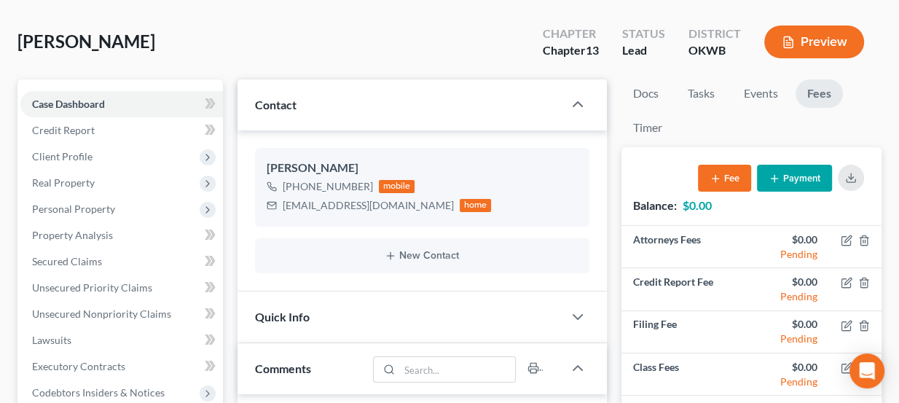
scroll to position [62, 0]
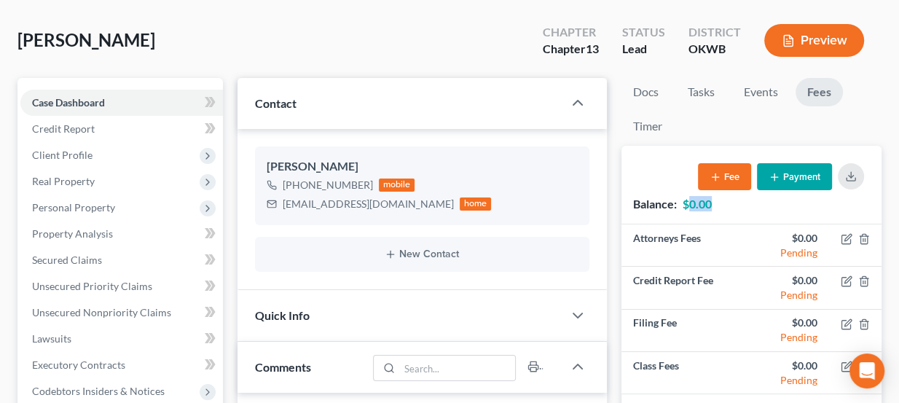
drag, startPoint x: 688, startPoint y: 202, endPoint x: 720, endPoint y: 208, distance: 32.6
click at [720, 207] on div "Balance: $0.00 Fee Payment" at bounding box center [752, 185] width 260 height 78
click at [720, 208] on div "Balance: $0.00 Fee Payment" at bounding box center [752, 185] width 260 height 78
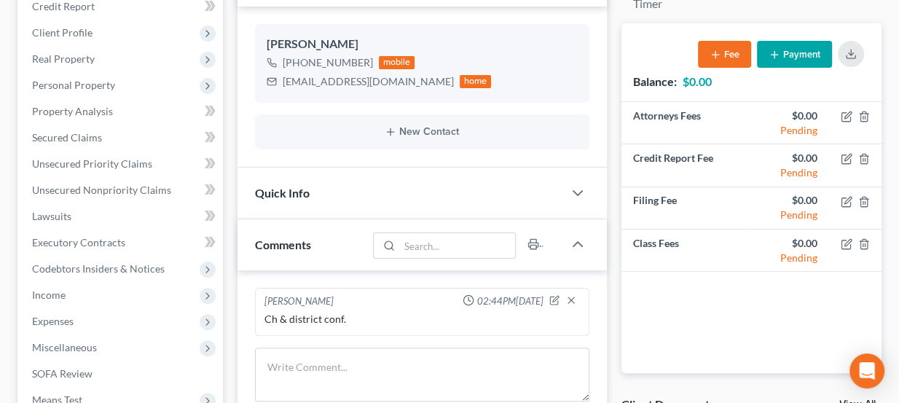
scroll to position [182, 0]
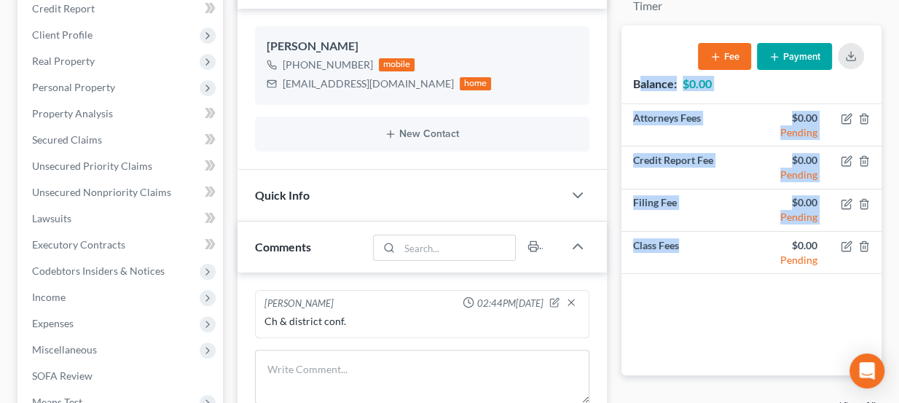
drag, startPoint x: 638, startPoint y: 82, endPoint x: 710, endPoint y: 278, distance: 209.1
click at [713, 270] on div "Balance: $0.00 Fee Payment Attorneys Fees $0.00 Pending Credit Report Fee $0.00…" at bounding box center [752, 201] width 260 height 350
click at [679, 109] on td "Attorneys Fees" at bounding box center [687, 125] width 130 height 42
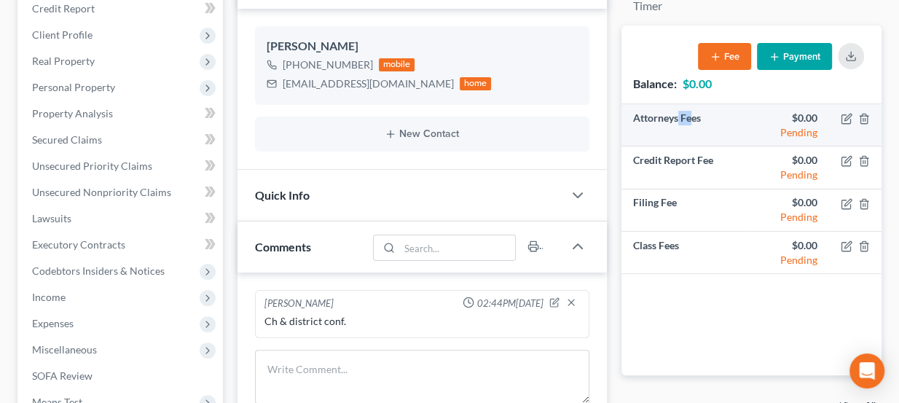
drag, startPoint x: 679, startPoint y: 115, endPoint x: 696, endPoint y: 116, distance: 16.8
click at [694, 117] on td "Attorneys Fees" at bounding box center [687, 125] width 130 height 42
click at [696, 115] on td "Attorneys Fees" at bounding box center [687, 125] width 130 height 42
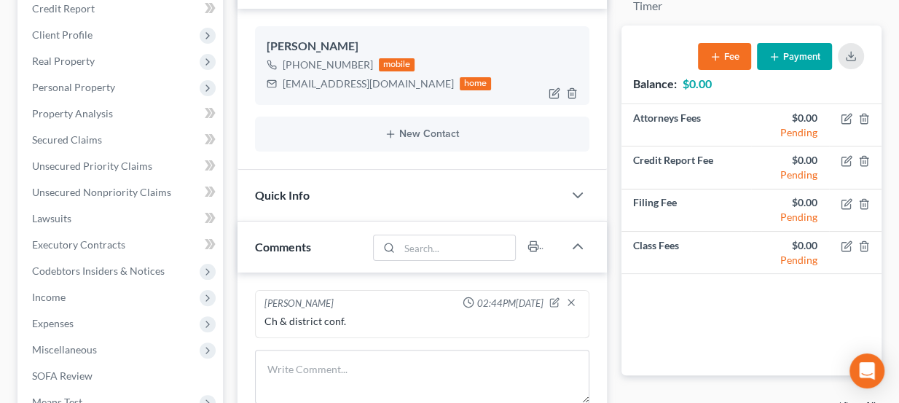
click at [350, 81] on div "stkrystal8@gmail.com" at bounding box center [368, 84] width 171 height 15
click at [342, 65] on div "+1 (417) 655-8996" at bounding box center [328, 65] width 90 height 15
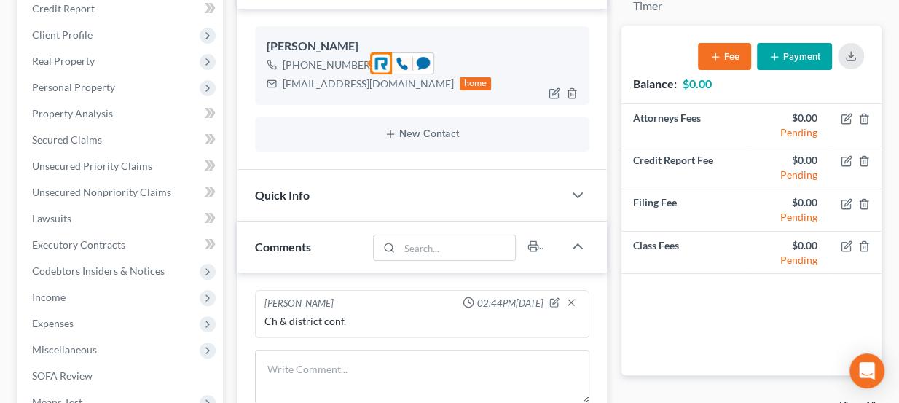
click at [342, 65] on div "+1 (417) 655-8996" at bounding box center [328, 65] width 90 height 15
drag, startPoint x: 339, startPoint y: 42, endPoint x: 474, endPoint y: 1, distance: 141.5
click at [294, 38] on div "Krystal Stone" at bounding box center [423, 46] width 312 height 17
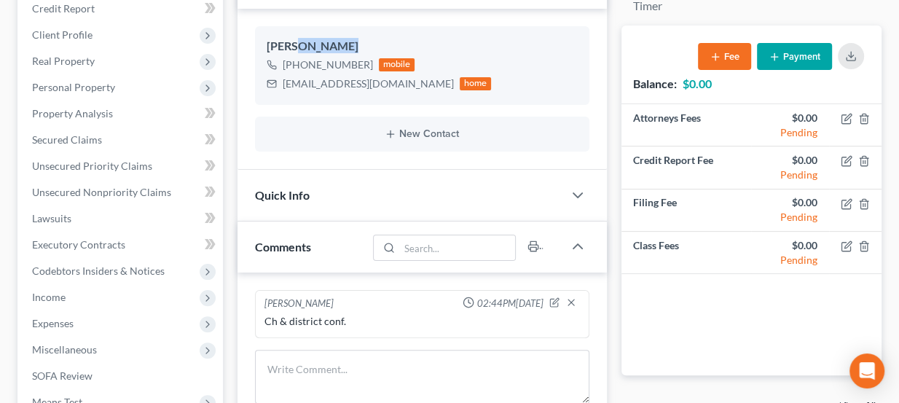
click at [294, 38] on div "Krystal Stone" at bounding box center [423, 46] width 312 height 17
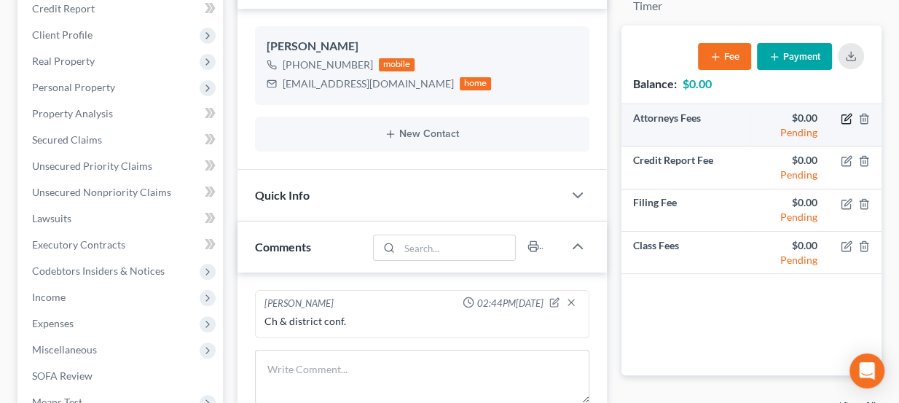
click at [850, 122] on icon "button" at bounding box center [846, 119] width 9 height 9
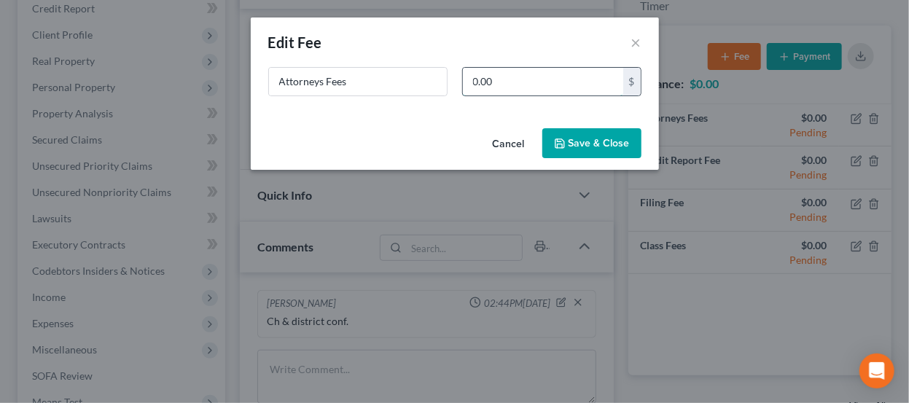
click at [543, 68] on input "0.00" at bounding box center [543, 82] width 160 height 28
type input "4,000"
click at [576, 140] on button "Save & Close" at bounding box center [591, 143] width 99 height 31
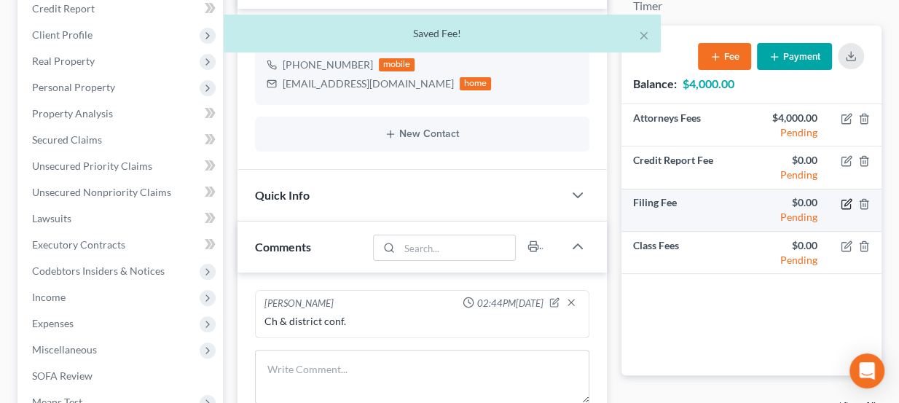
click at [848, 203] on icon "button" at bounding box center [847, 204] width 12 height 12
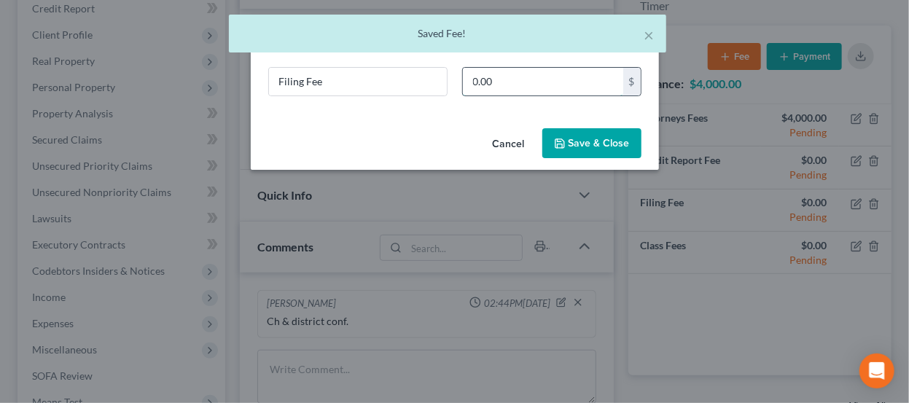
click at [524, 88] on input "0.00" at bounding box center [543, 82] width 160 height 28
type input "313"
click at [562, 136] on button "Save & Close" at bounding box center [591, 143] width 99 height 31
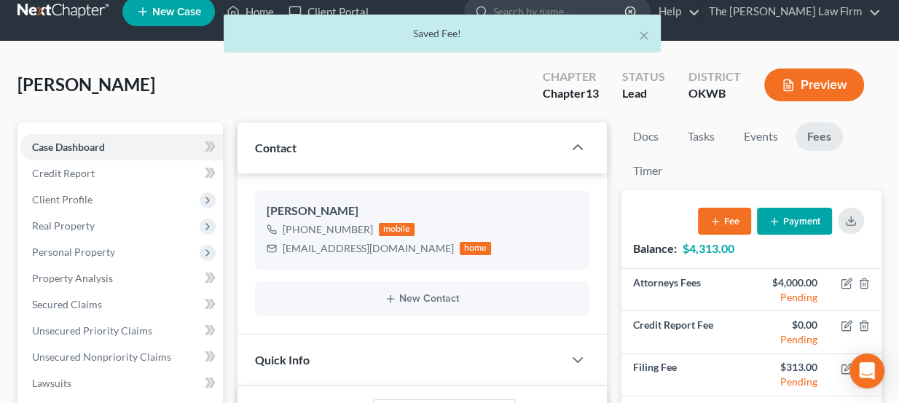
scroll to position [0, 0]
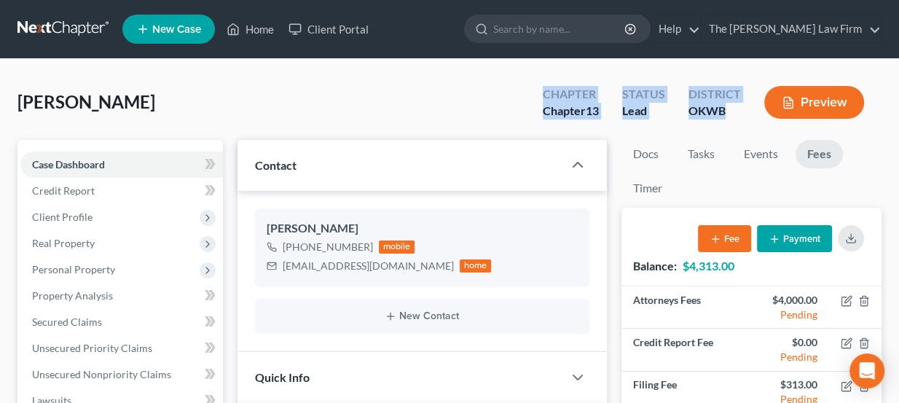
drag, startPoint x: 727, startPoint y: 110, endPoint x: 539, endPoint y: 98, distance: 188.3
click at [539, 98] on div "Chapter Chapter 13 Status Lead District OKWB Preview" at bounding box center [706, 103] width 350 height 43
click at [539, 98] on div "Chapter Chapter 13" at bounding box center [570, 103] width 79 height 43
drag, startPoint x: 542, startPoint y: 95, endPoint x: 773, endPoint y: 114, distance: 231.7
click at [773, 114] on div "Chapter Chapter 13 Status Lead District OKWB Preview" at bounding box center [706, 103] width 350 height 43
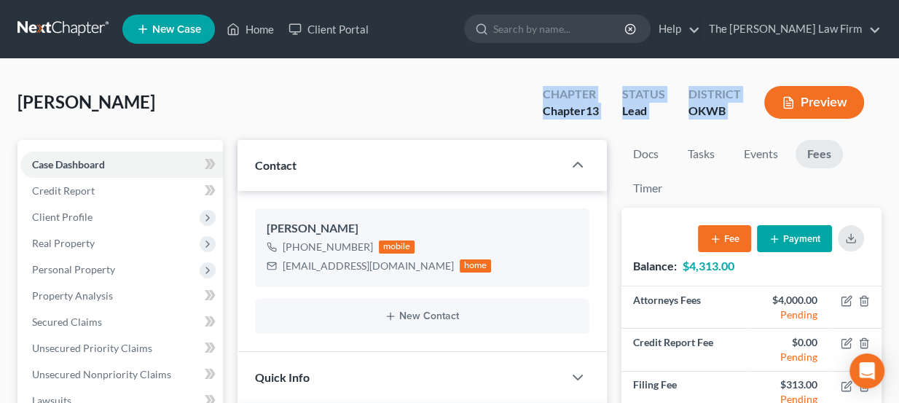
click at [742, 119] on div "District OKWB" at bounding box center [715, 103] width 76 height 43
drag, startPoint x: 724, startPoint y: 110, endPoint x: 544, endPoint y: 98, distance: 181.1
click at [544, 98] on div "Chapter Chapter 13 Status Lead District OKWB Preview" at bounding box center [706, 103] width 350 height 43
click at [544, 98] on div "Chapter" at bounding box center [571, 94] width 56 height 17
click at [544, 96] on div "Chapter" at bounding box center [571, 94] width 56 height 17
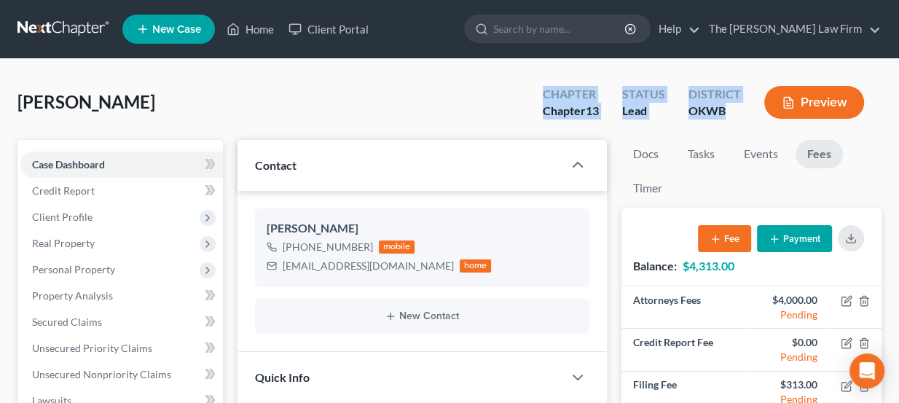
click at [553, 99] on div "Chapter" at bounding box center [571, 94] width 56 height 17
drag, startPoint x: 548, startPoint y: 98, endPoint x: 675, endPoint y: 109, distance: 128.0
click at [672, 109] on div "Chapter Chapter 13 Status Lead District OKWB Preview" at bounding box center [706, 103] width 350 height 43
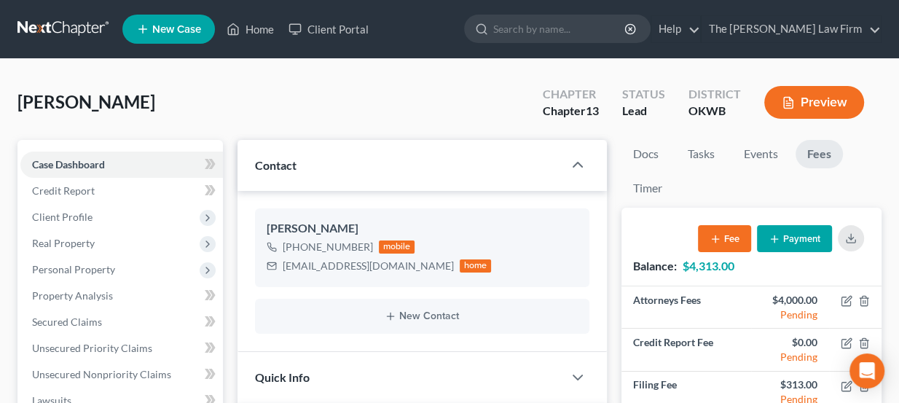
drag, startPoint x: 705, startPoint y: 110, endPoint x: 721, endPoint y: 110, distance: 16.8
click at [705, 110] on div "OKWB" at bounding box center [715, 111] width 52 height 17
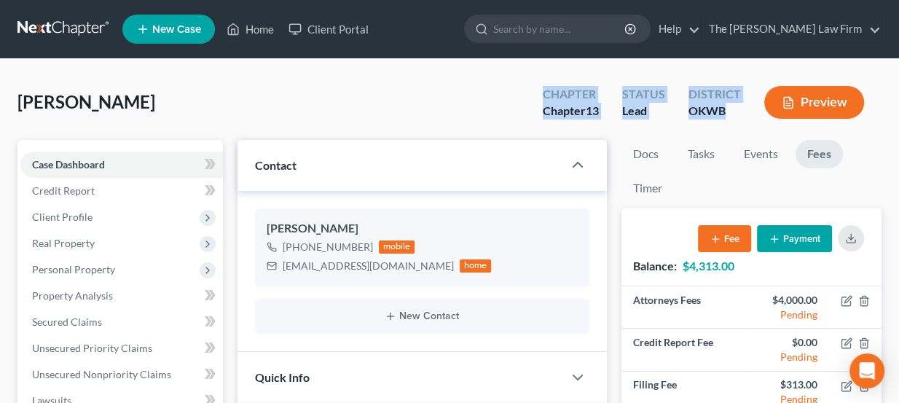
drag, startPoint x: 727, startPoint y: 109, endPoint x: 544, endPoint y: 93, distance: 183.5
click at [544, 93] on div "Chapter Chapter 13 Status Lead District OKWB Preview" at bounding box center [706, 103] width 350 height 43
click at [544, 93] on div "Chapter" at bounding box center [571, 94] width 56 height 17
drag, startPoint x: 545, startPoint y: 91, endPoint x: 727, endPoint y: 112, distance: 183.4
click at [733, 118] on div "Chapter Chapter 13 Status Lead District OKWB Preview" at bounding box center [706, 103] width 350 height 43
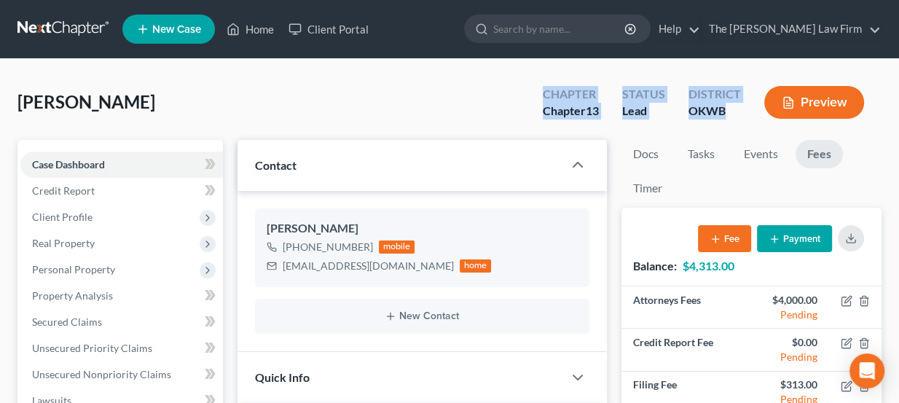
click at [733, 118] on div "OKWB" at bounding box center [715, 111] width 52 height 17
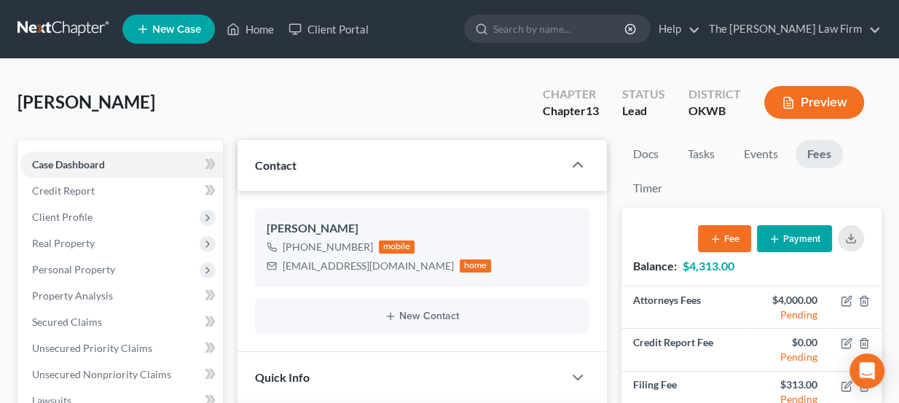
click at [726, 112] on div "OKWB" at bounding box center [715, 111] width 52 height 17
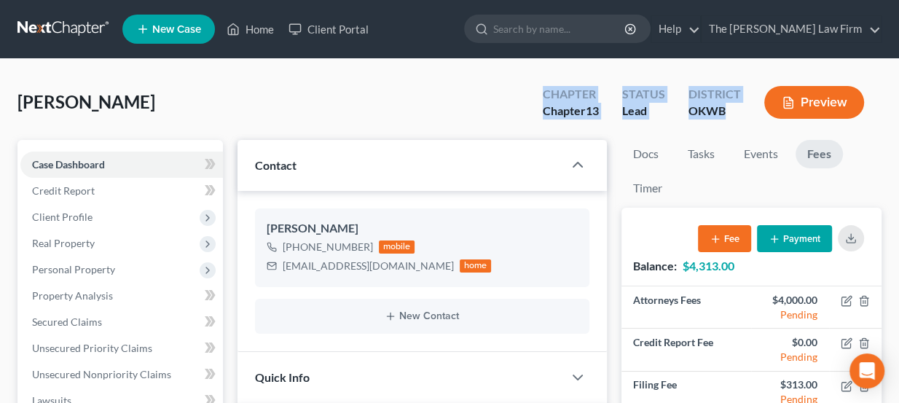
drag, startPoint x: 723, startPoint y: 111, endPoint x: 539, endPoint y: 93, distance: 184.4
click at [539, 93] on div "Chapter Chapter 13 Status Lead District OKWB Preview" at bounding box center [706, 103] width 350 height 43
click at [539, 93] on div "Chapter Chapter 13" at bounding box center [570, 103] width 79 height 43
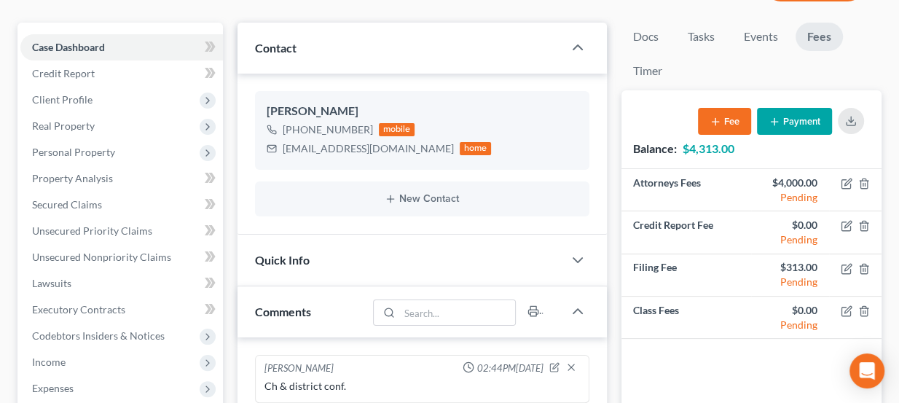
scroll to position [123, 0]
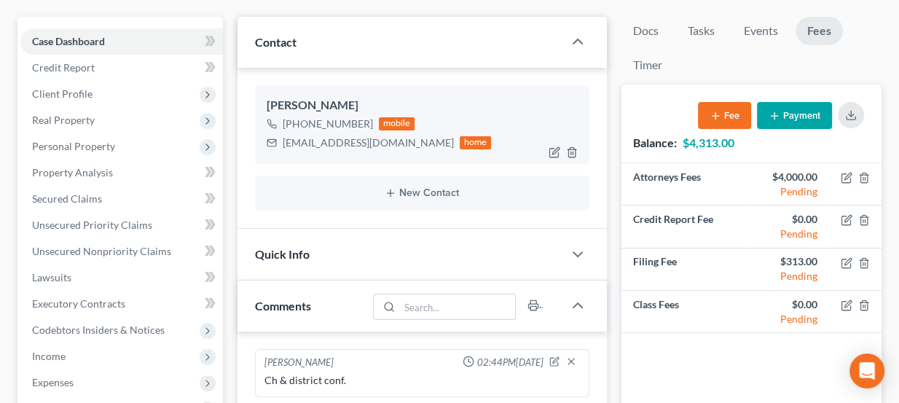
click at [317, 138] on div "stkrystal8@gmail.com" at bounding box center [368, 143] width 171 height 15
click at [326, 138] on div "stkrystal8@gmail.com" at bounding box center [368, 143] width 171 height 15
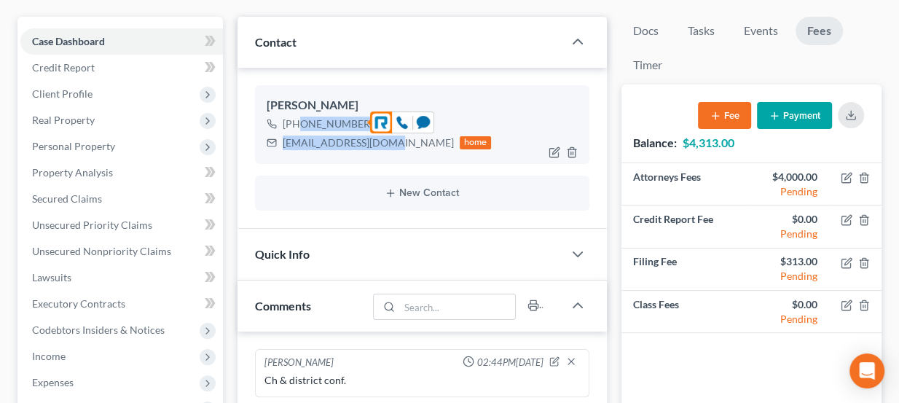
drag, startPoint x: 382, startPoint y: 141, endPoint x: 297, endPoint y: 123, distance: 87.0
click at [297, 123] on div "+1 (417) 655-8996 mobile stkrystal8@gmail.com home" at bounding box center [379, 133] width 225 height 38
click at [297, 123] on div "+1 (417) 655-8996" at bounding box center [328, 124] width 90 height 15
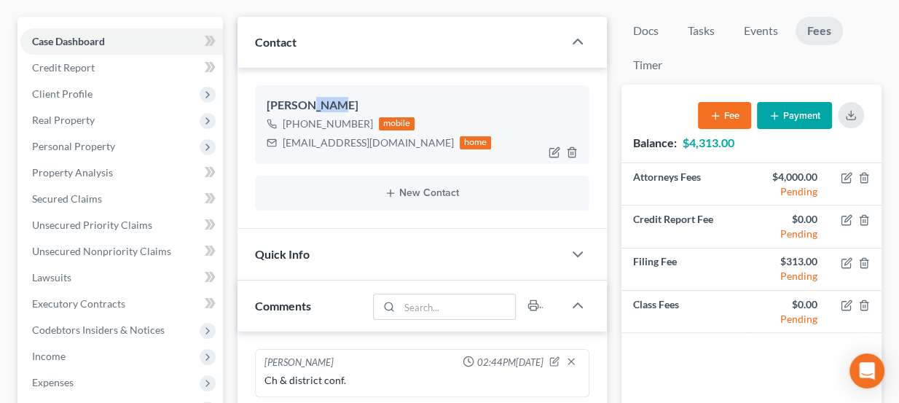
drag, startPoint x: 304, startPoint y: 102, endPoint x: 324, endPoint y: 97, distance: 21.0
click at [324, 97] on div "Krystal Stone" at bounding box center [423, 105] width 312 height 17
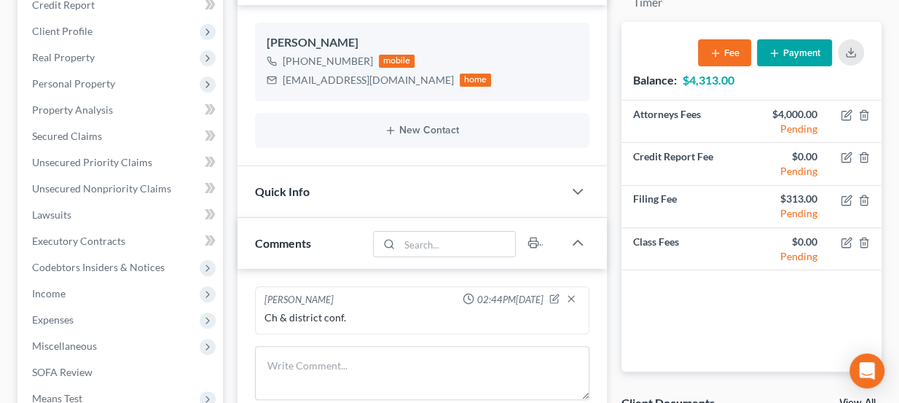
scroll to position [189, 0]
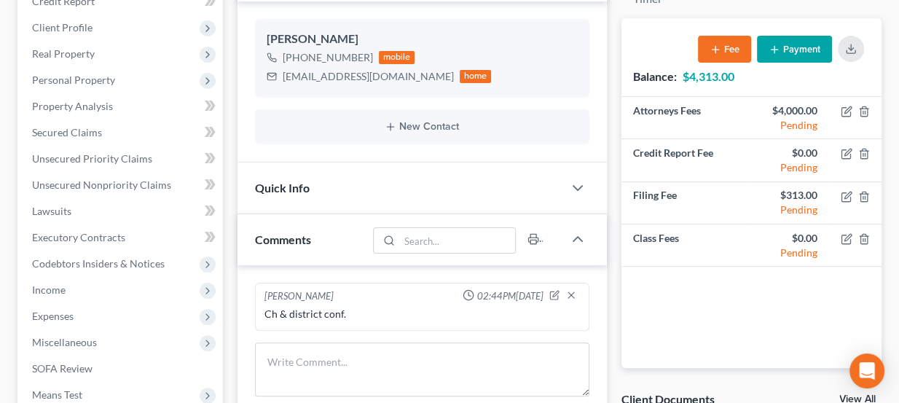
click at [406, 169] on div "Quick Info" at bounding box center [401, 187] width 326 height 50
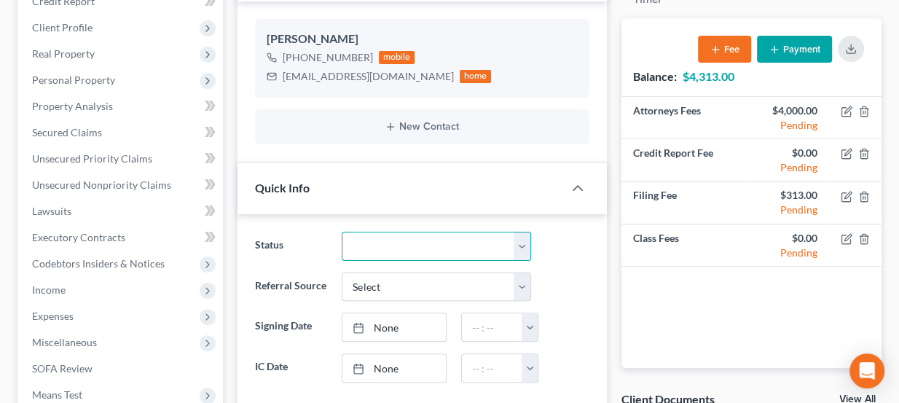
click at [404, 233] on select "Discharged Dismissed Filed Info Sent In Progress Lead Lost Lead Ready to File R…" at bounding box center [436, 246] width 189 height 29
select select "3"
click at [342, 232] on select "Discharged Dismissed Filed Info Sent In Progress Lead Lost Lead Ready to File R…" at bounding box center [436, 246] width 189 height 29
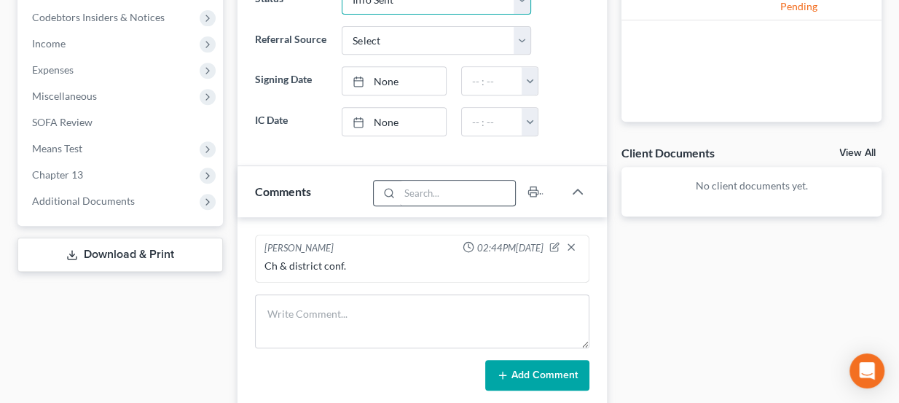
scroll to position [455, 0]
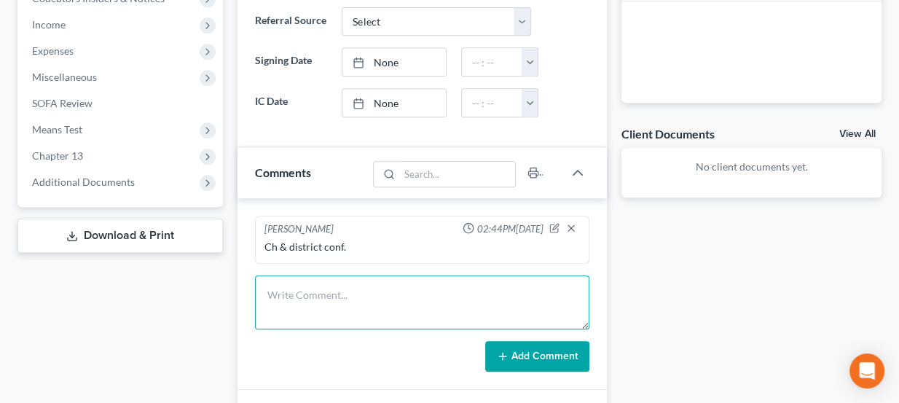
click at [298, 305] on textarea at bounding box center [422, 302] width 335 height 54
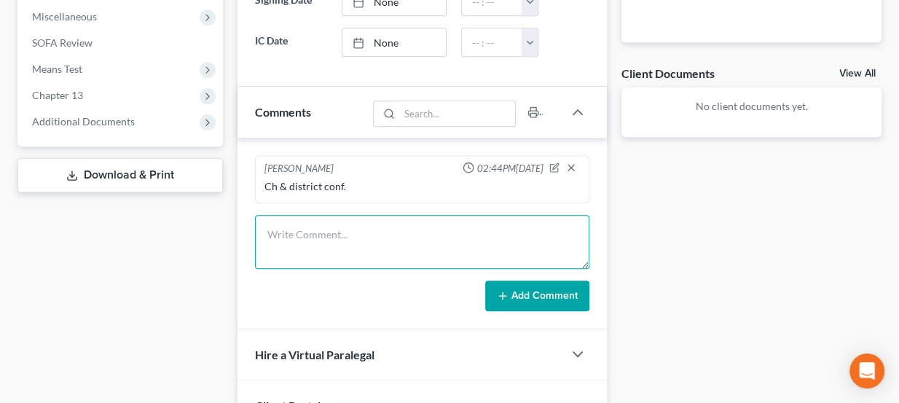
scroll to position [520, 0]
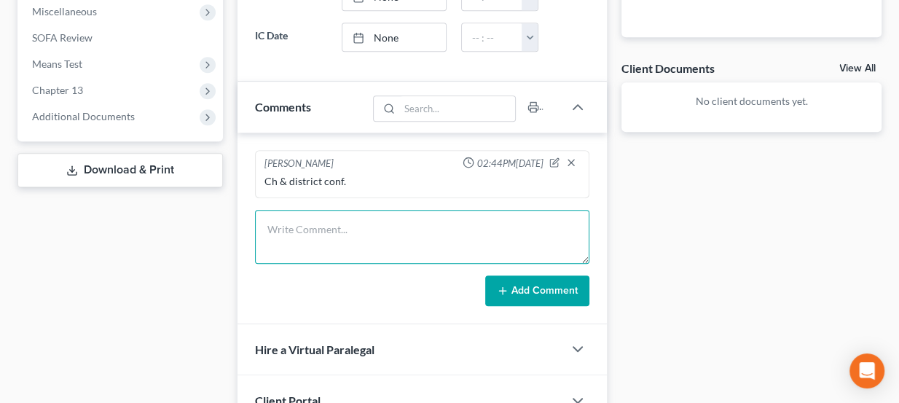
click at [414, 226] on textarea at bounding box center [422, 237] width 335 height 54
type textarea "Sent eSig"
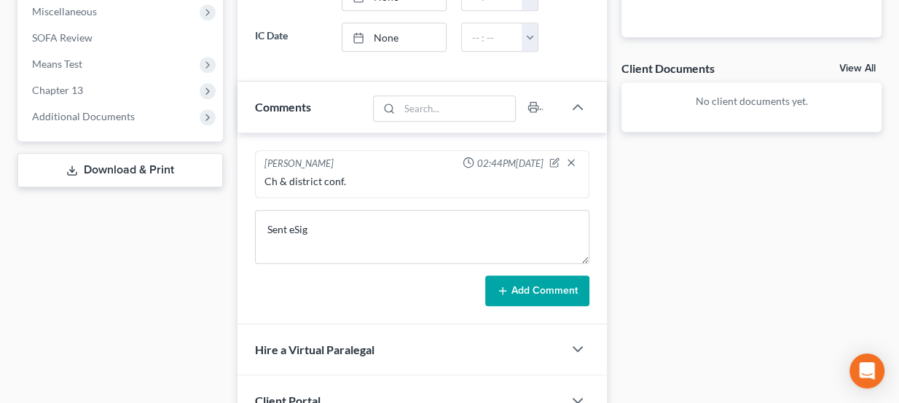
click at [499, 288] on icon at bounding box center [503, 291] width 12 height 12
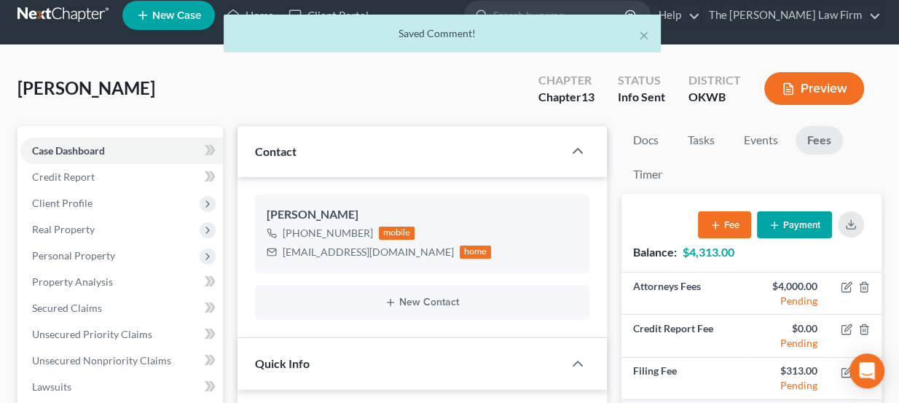
scroll to position [0, 0]
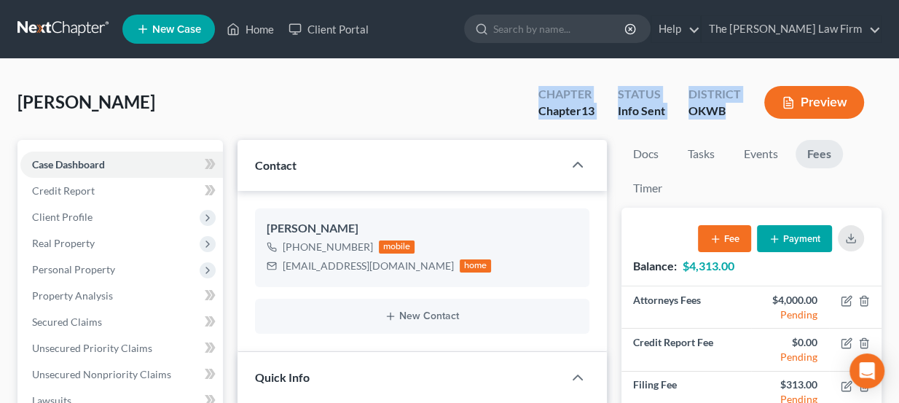
drag, startPoint x: 726, startPoint y: 113, endPoint x: 536, endPoint y: 87, distance: 191.2
click at [536, 87] on div "Chapter Chapter 13 Status Info Sent District OKWB Preview" at bounding box center [704, 103] width 355 height 43
click at [536, 87] on div "Chapter Chapter 13" at bounding box center [566, 103] width 79 height 43
drag, startPoint x: 133, startPoint y: 104, endPoint x: 72, endPoint y: 106, distance: 61.2
click at [72, 106] on div "Stone, Krystal Upgraded Chapter Chapter 13 Status Info Sent District OKWB Previ…" at bounding box center [449, 108] width 864 height 63
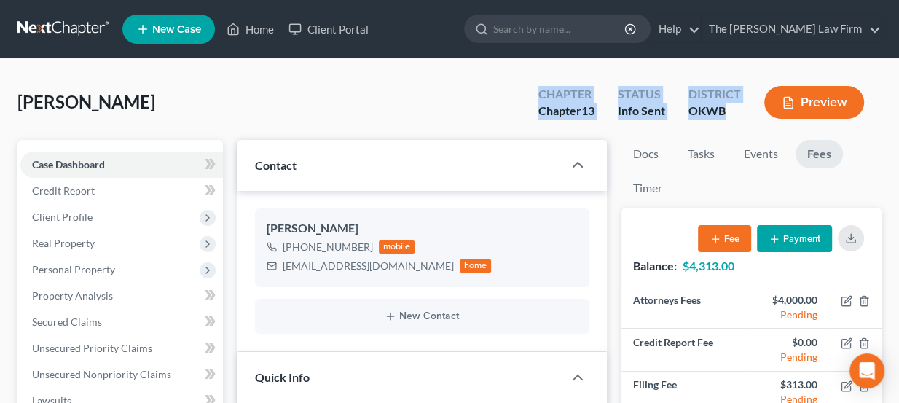
click at [72, 106] on span "[PERSON_NAME]" at bounding box center [86, 101] width 138 height 21
drag, startPoint x: 21, startPoint y: 101, endPoint x: 130, endPoint y: 110, distance: 109.6
click at [130, 110] on div "Stone, Krystal Upgraded Chapter Chapter 13 Status Info Sent District OKWB Previ…" at bounding box center [449, 108] width 864 height 63
drag, startPoint x: 539, startPoint y: 94, endPoint x: 724, endPoint y: 125, distance: 187.7
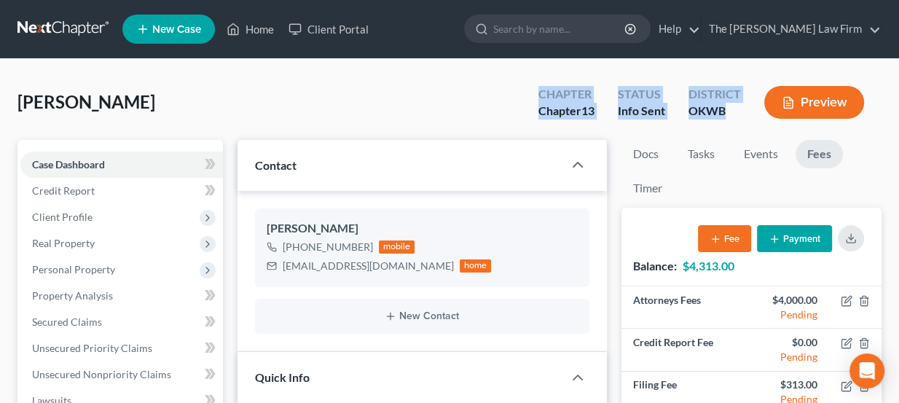
click at [724, 125] on div "Chapter Chapter 13 Status Info Sent District OKWB Preview" at bounding box center [701, 103] width 361 height 52
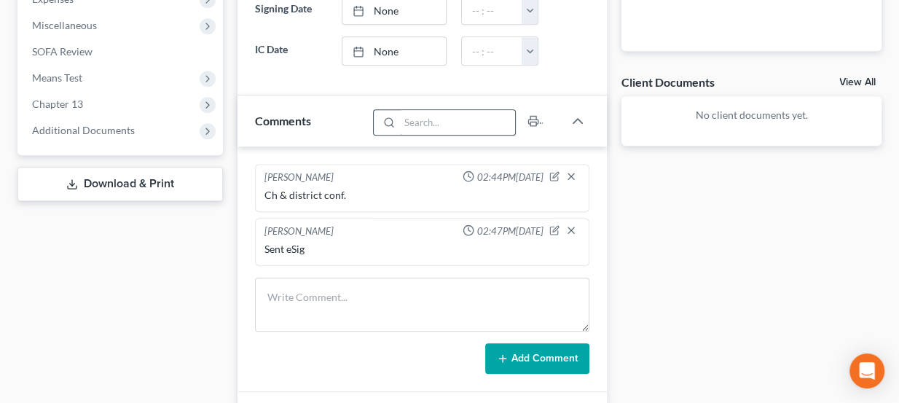
scroll to position [509, 0]
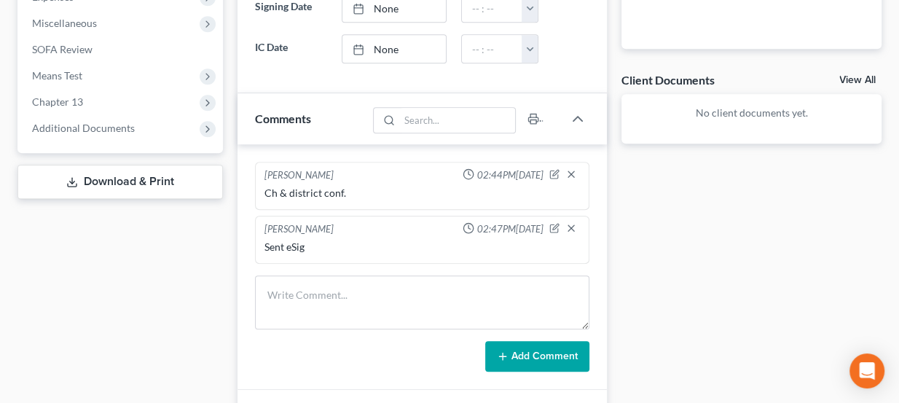
drag, startPoint x: 450, startPoint y: 219, endPoint x: 541, endPoint y: 218, distance: 91.1
click at [541, 222] on div "02:47PM, 09/09/2025" at bounding box center [503, 229] width 81 height 15
click at [512, 240] on div "Sent eSig" at bounding box center [422, 247] width 316 height 15
drag, startPoint x: 496, startPoint y: 222, endPoint x: 525, endPoint y: 223, distance: 29.2
click at [525, 223] on span "02:47PM, 09/09/2025" at bounding box center [510, 229] width 66 height 14
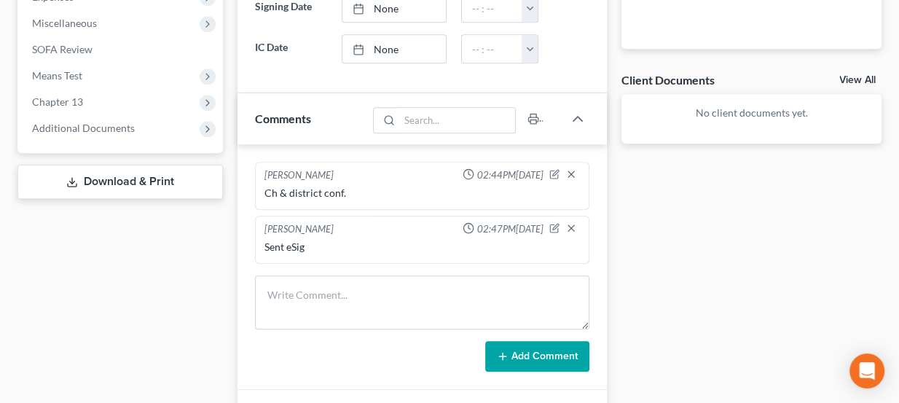
click at [525, 223] on span "02:47PM, 09/09/2025" at bounding box center [510, 229] width 66 height 14
drag, startPoint x: 541, startPoint y: 223, endPoint x: 451, endPoint y: 173, distance: 102.4
click at [451, 173] on ng-include "Lou Phillips 02:44PM, 09/09/2025 Ch & district conf. Lou Phillips 02:47PM, 09/0…" at bounding box center [422, 213] width 335 height 102
click at [477, 169] on span "02:44PM, 09/09/2025" at bounding box center [510, 175] width 66 height 14
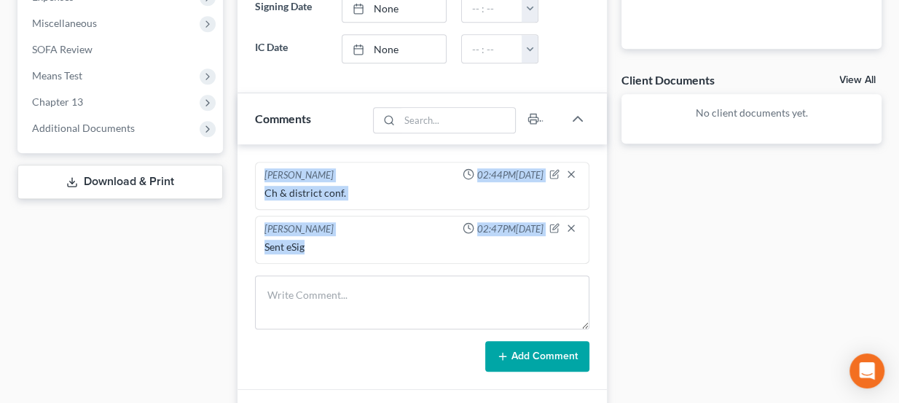
drag, startPoint x: 265, startPoint y: 168, endPoint x: 514, endPoint y: 251, distance: 262.9
click at [499, 253] on ng-include "Lou Phillips 02:44PM, 09/09/2025 Ch & district conf. Lou Phillips 02:47PM, 09/0…" at bounding box center [422, 213] width 335 height 102
click at [499, 253] on div "Lou Phillips 02:47PM, 09/09/2025 Sent eSig" at bounding box center [422, 240] width 335 height 48
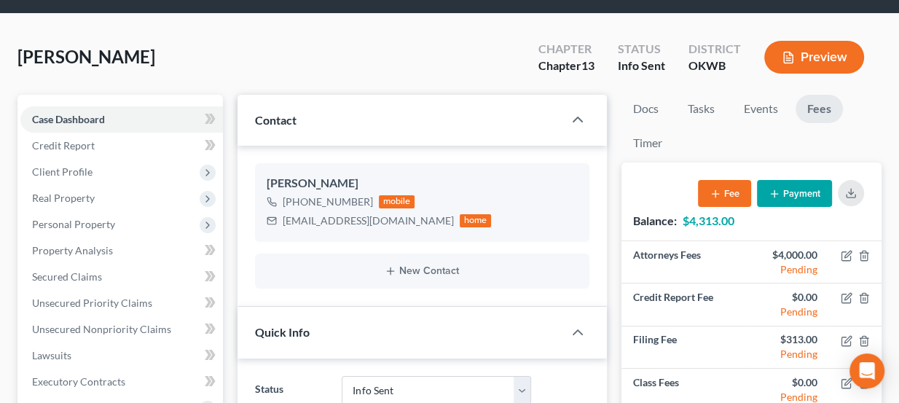
scroll to position [0, 0]
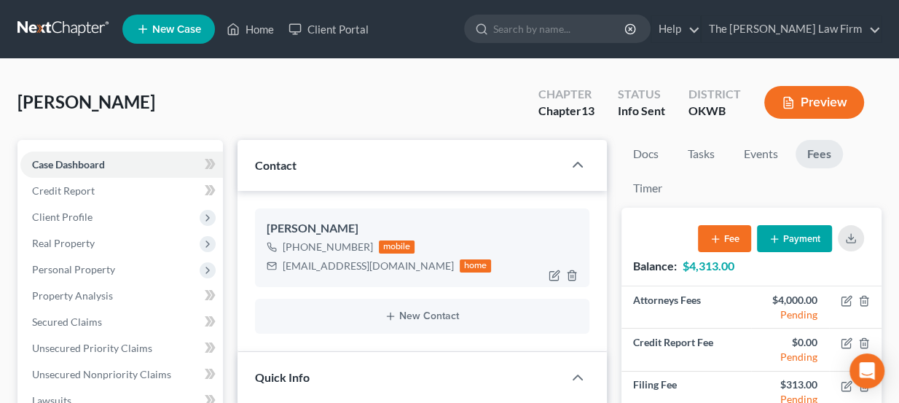
click at [319, 256] on div "stkrystal8@gmail.com home" at bounding box center [379, 265] width 225 height 19
click at [320, 261] on div "stkrystal8@gmail.com" at bounding box center [368, 266] width 171 height 15
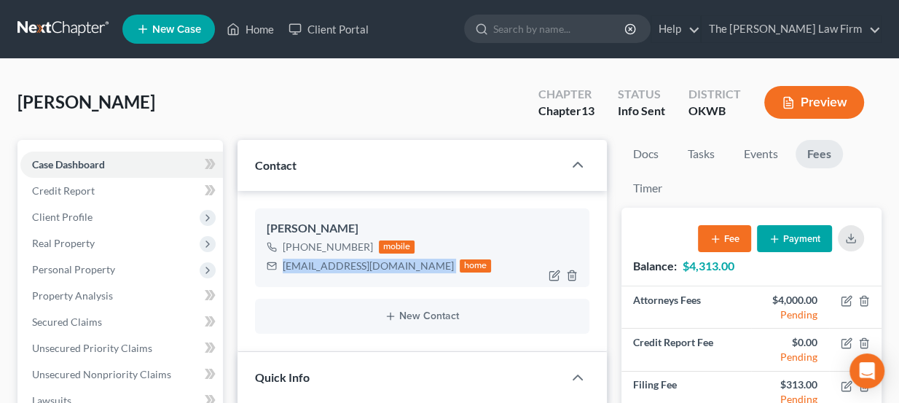
copy div "stkrystal8@gmail.com"
click at [85, 20] on link at bounding box center [63, 29] width 93 height 26
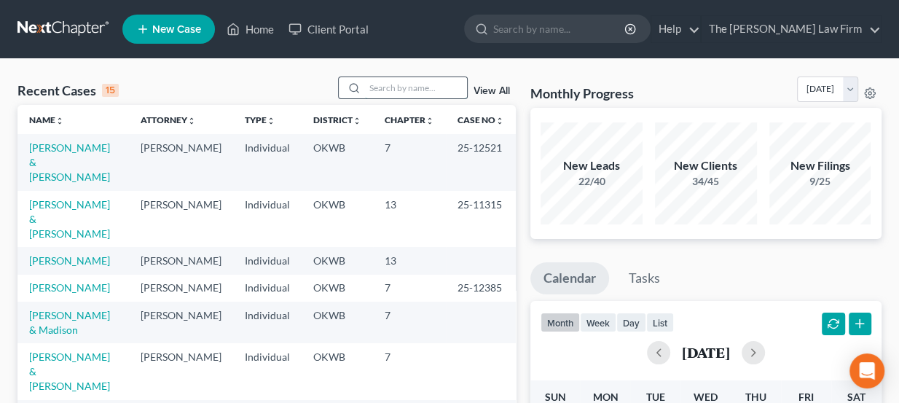
click at [383, 90] on input "search" at bounding box center [416, 87] width 102 height 21
type input "mavon tucker"
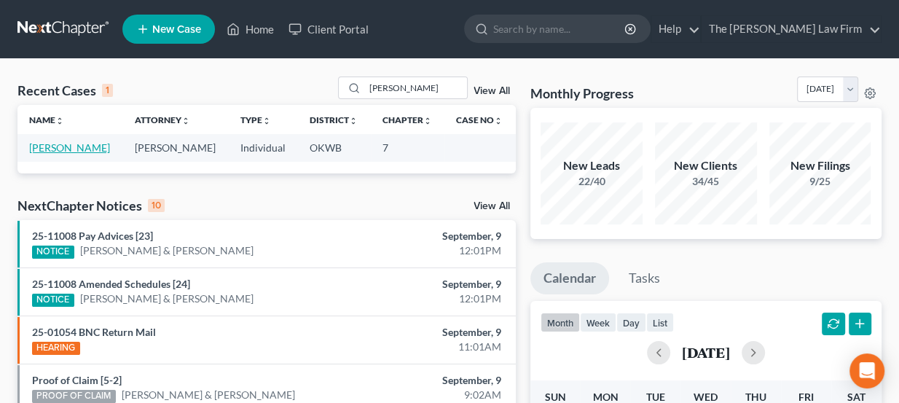
click at [81, 147] on link "[PERSON_NAME]" at bounding box center [69, 147] width 81 height 12
select select "4"
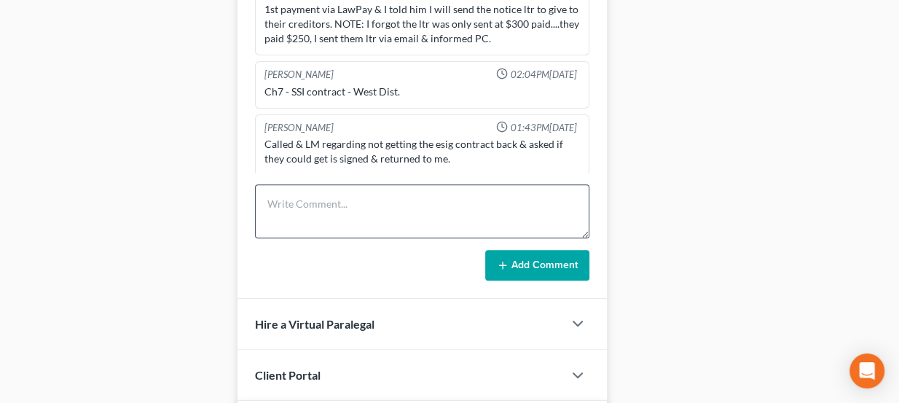
scroll to position [729, 0]
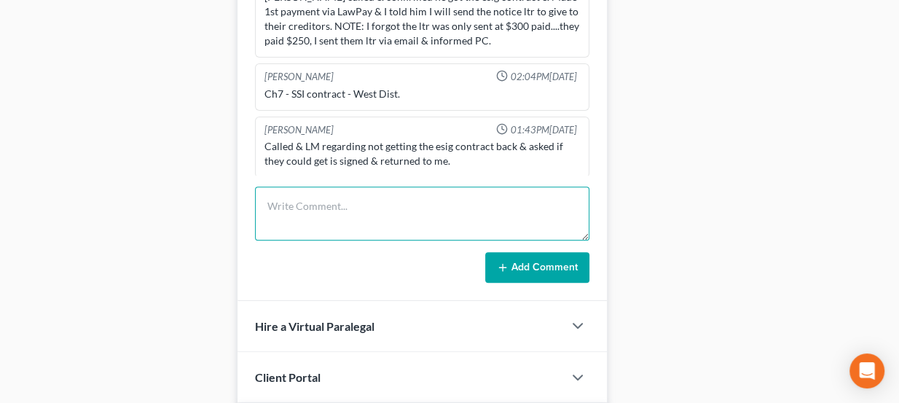
click at [338, 200] on textarea at bounding box center [422, 214] width 335 height 54
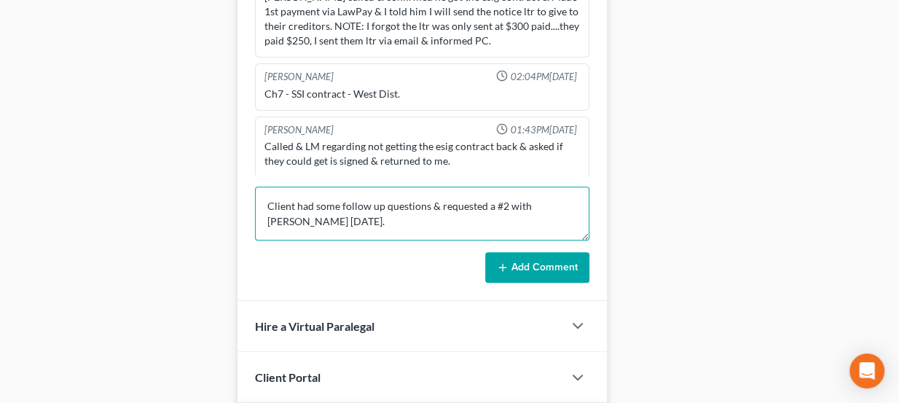
type textarea "Client had some follow up questions & requested a #2 with Paul on Thurs."
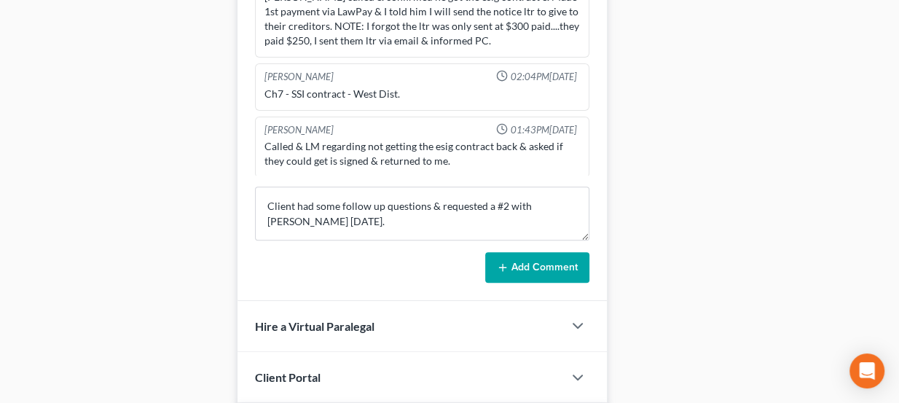
click at [506, 264] on icon at bounding box center [503, 268] width 12 height 12
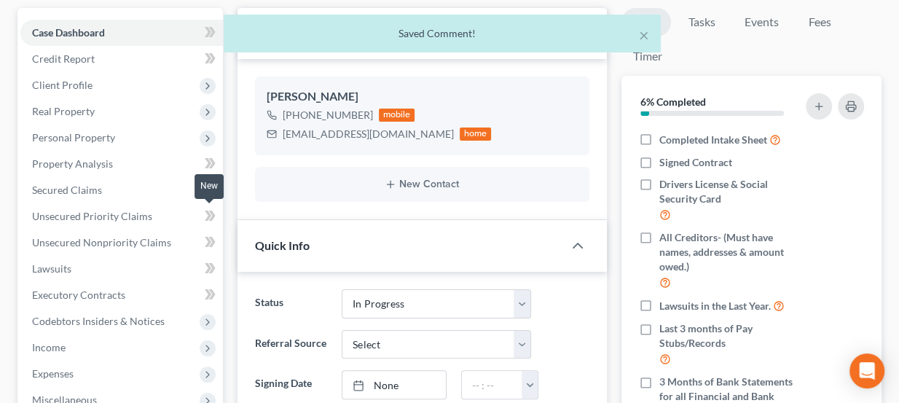
scroll to position [0, 0]
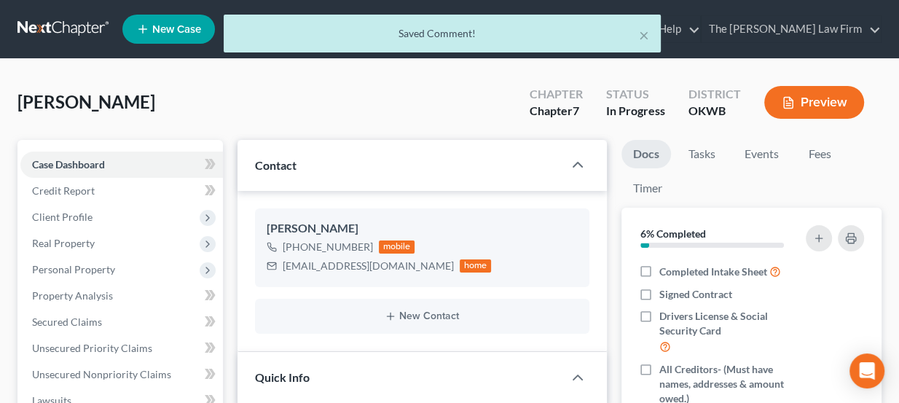
click at [87, 30] on div "× Saved Comment!" at bounding box center [442, 37] width 899 height 45
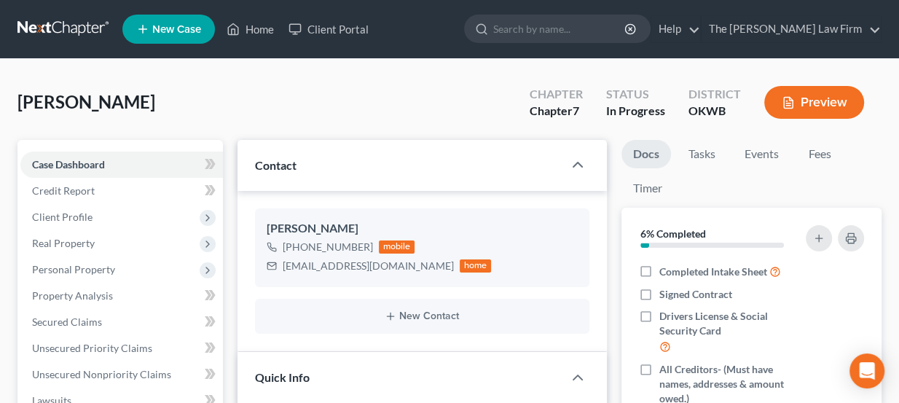
click at [63, 28] on link at bounding box center [63, 29] width 93 height 26
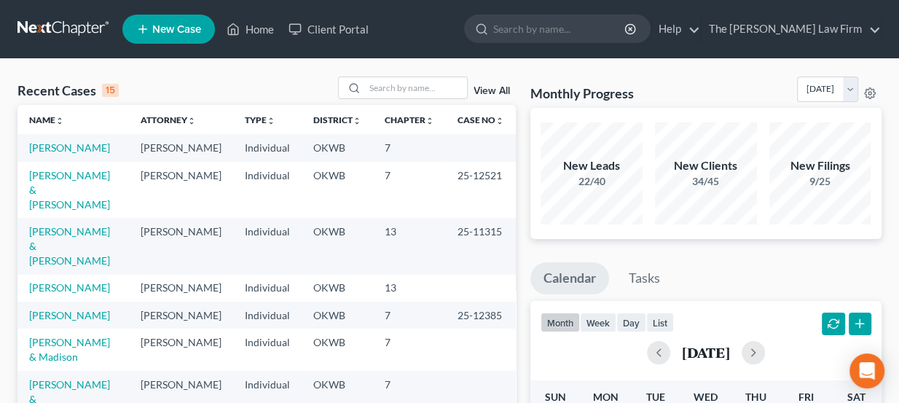
click at [85, 23] on link at bounding box center [63, 29] width 93 height 26
click at [146, 28] on icon at bounding box center [142, 28] width 13 height 17
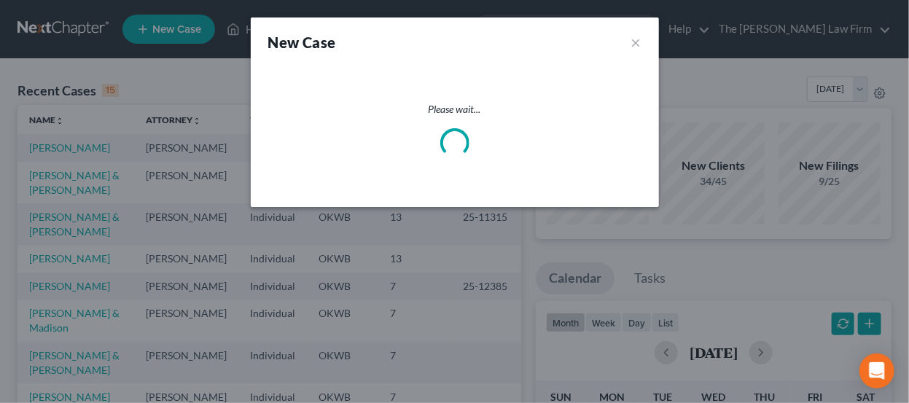
select select "65"
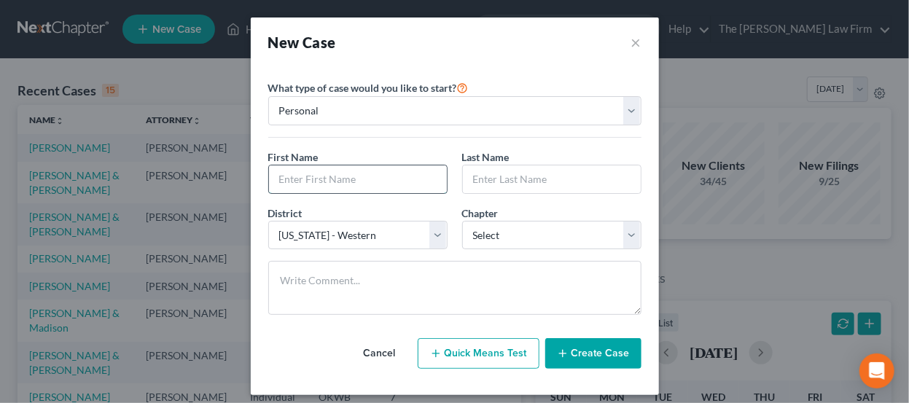
click at [344, 180] on input "text" at bounding box center [358, 179] width 178 height 28
type input "[PERSON_NAME]"
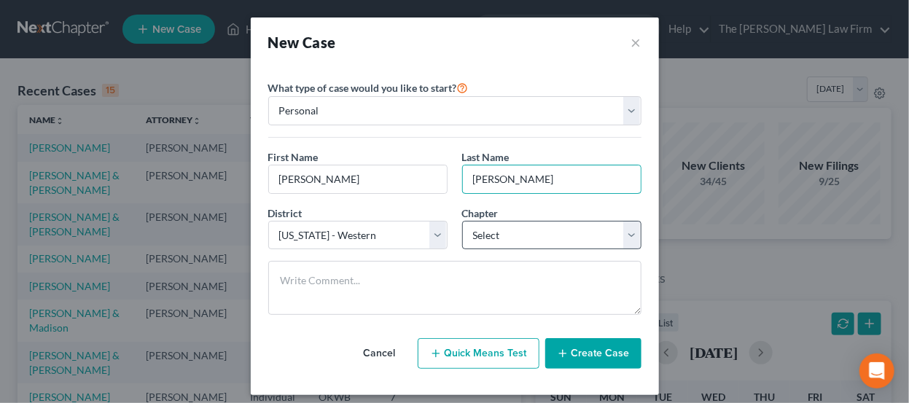
type input "[PERSON_NAME]"
drag, startPoint x: 484, startPoint y: 236, endPoint x: 485, endPoint y: 246, distance: 9.5
click at [485, 238] on select "Select 7 11 12 13" at bounding box center [551, 235] width 179 height 29
select select "0"
click at [462, 221] on select "Select 7 11 12 13" at bounding box center [551, 235] width 179 height 29
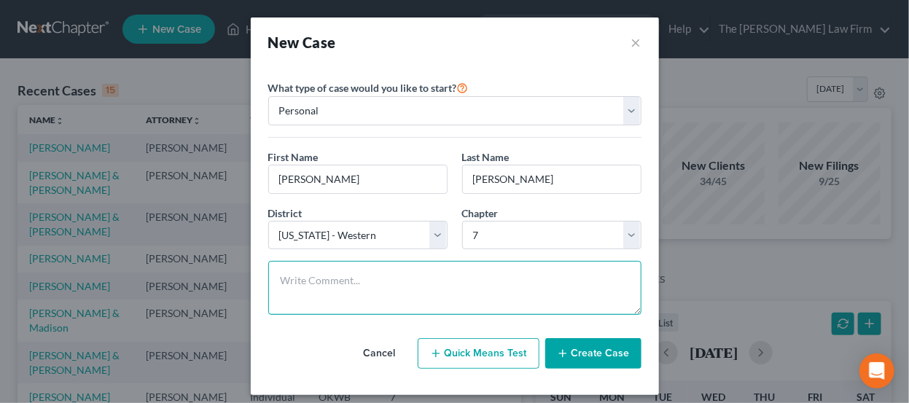
click at [482, 269] on textarea at bounding box center [454, 288] width 373 height 54
type textarea "Ch & district not conf. She has previously filed a ch 7."
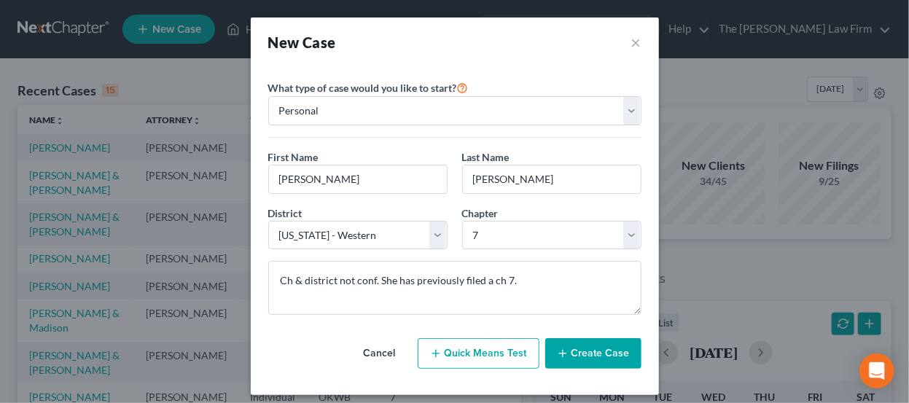
click at [569, 353] on button "Create Case" at bounding box center [593, 353] width 96 height 31
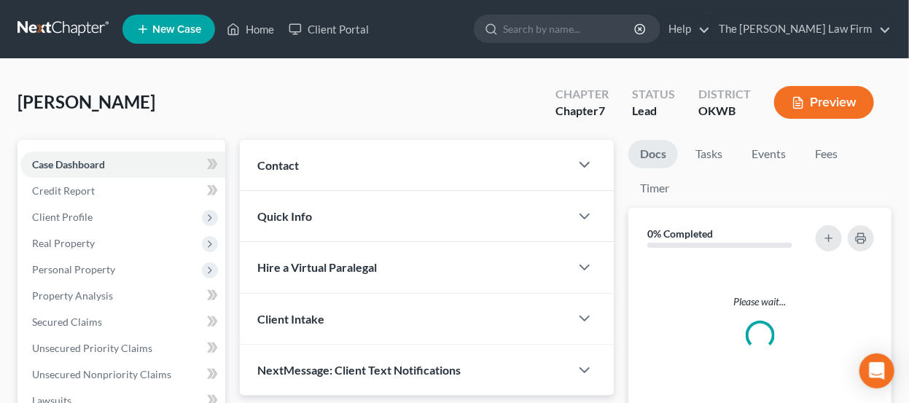
click at [371, 161] on div "Contact" at bounding box center [405, 165] width 330 height 50
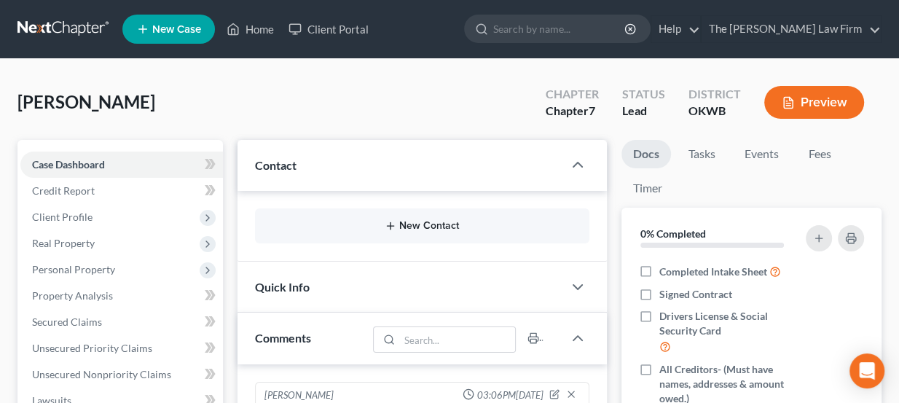
click at [407, 223] on button "New Contact" at bounding box center [423, 226] width 312 height 12
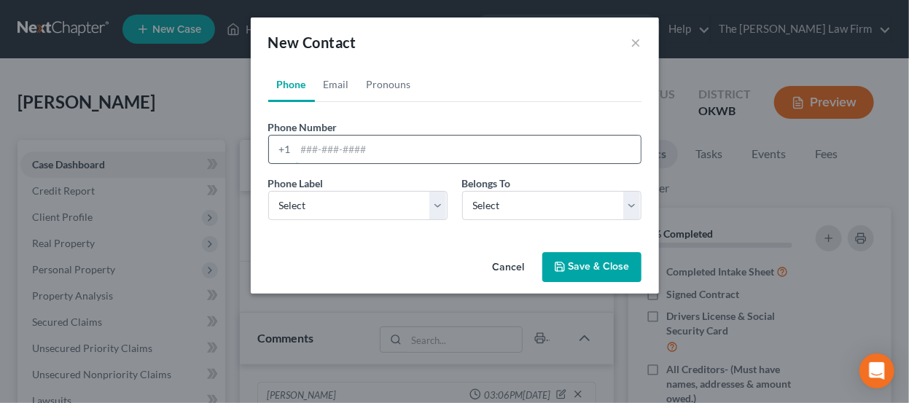
paste input "(918) 658-0558"
type input "(918) 658-0558"
click at [383, 211] on select "Select Mobile Home Work Other" at bounding box center [357, 205] width 179 height 29
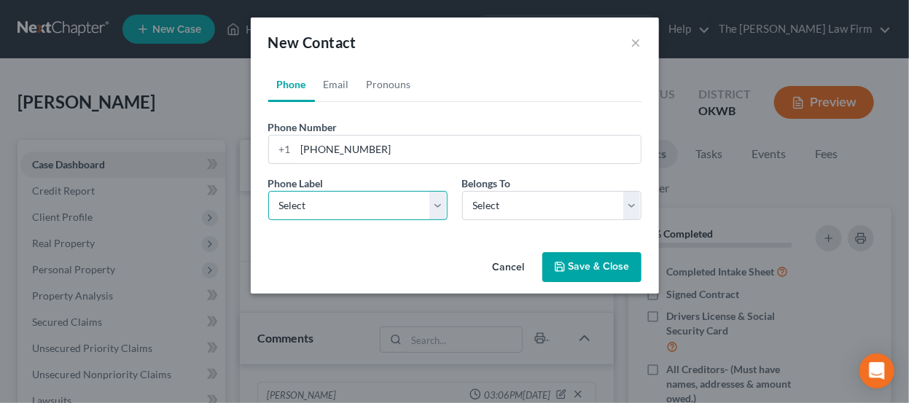
select select "0"
click at [268, 191] on select "Select Mobile Home Work Other" at bounding box center [357, 205] width 179 height 29
click at [597, 256] on button "Save & Close" at bounding box center [591, 267] width 99 height 31
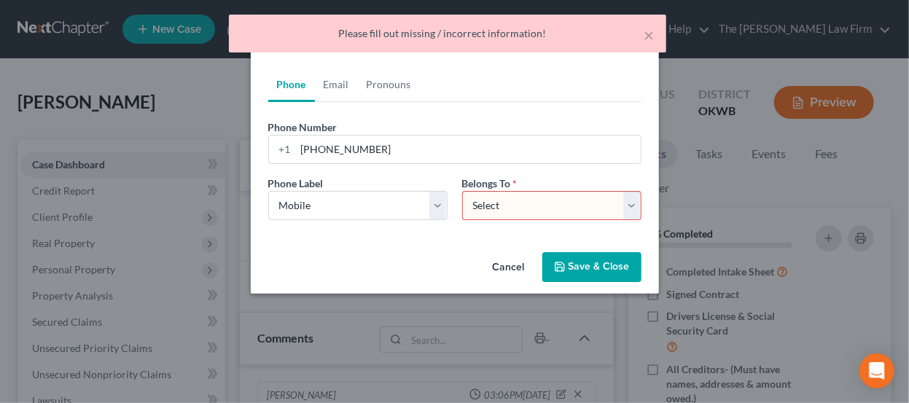
click at [569, 205] on select "Select Client Other" at bounding box center [551, 205] width 179 height 29
select select "0"
click at [462, 191] on select "Select Client Other" at bounding box center [551, 205] width 179 height 29
click at [579, 258] on button "Save & Close" at bounding box center [591, 267] width 99 height 31
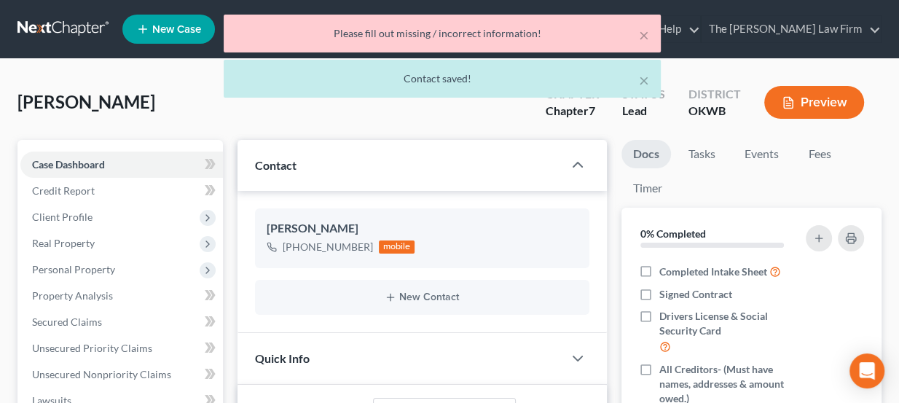
click at [82, 30] on div "× Please fill out missing / incorrect information! × Contact saved!" at bounding box center [442, 60] width 899 height 90
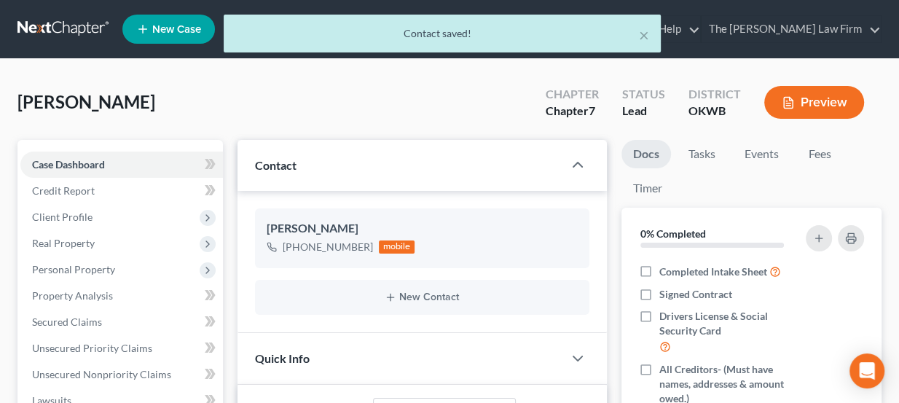
click at [63, 28] on div "× Contact saved!" at bounding box center [442, 37] width 899 height 45
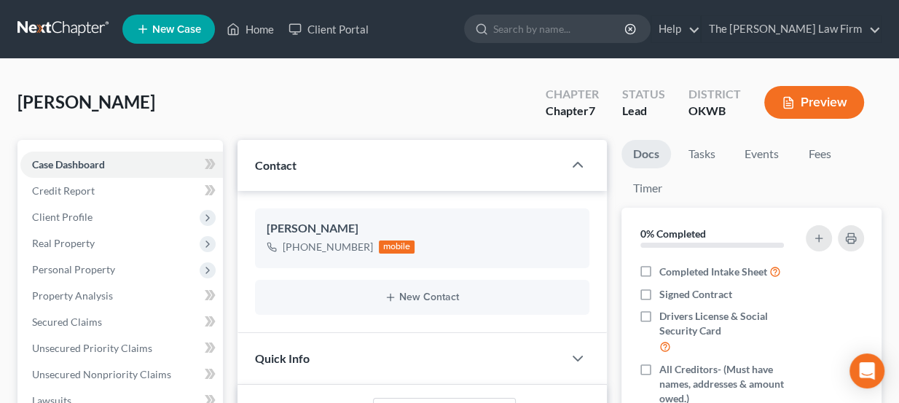
click at [67, 26] on link at bounding box center [63, 29] width 93 height 26
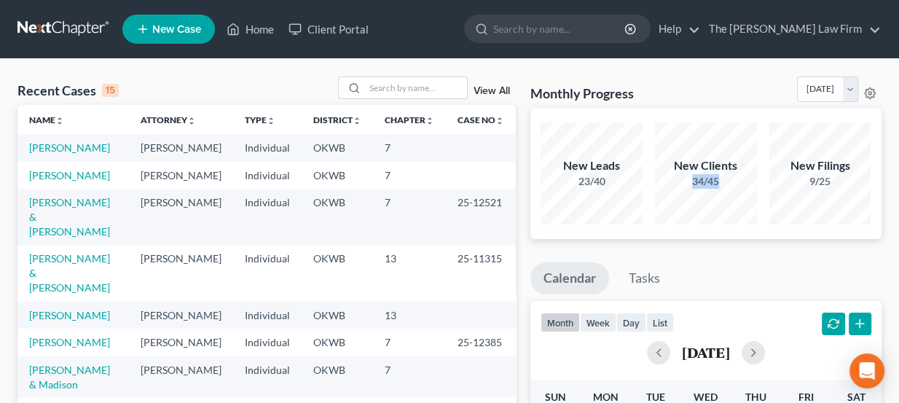
drag, startPoint x: 691, startPoint y: 181, endPoint x: 721, endPoint y: 180, distance: 30.6
click at [721, 180] on div "34/45" at bounding box center [706, 181] width 102 height 15
